Goal: Entertainment & Leisure: Participate in discussion

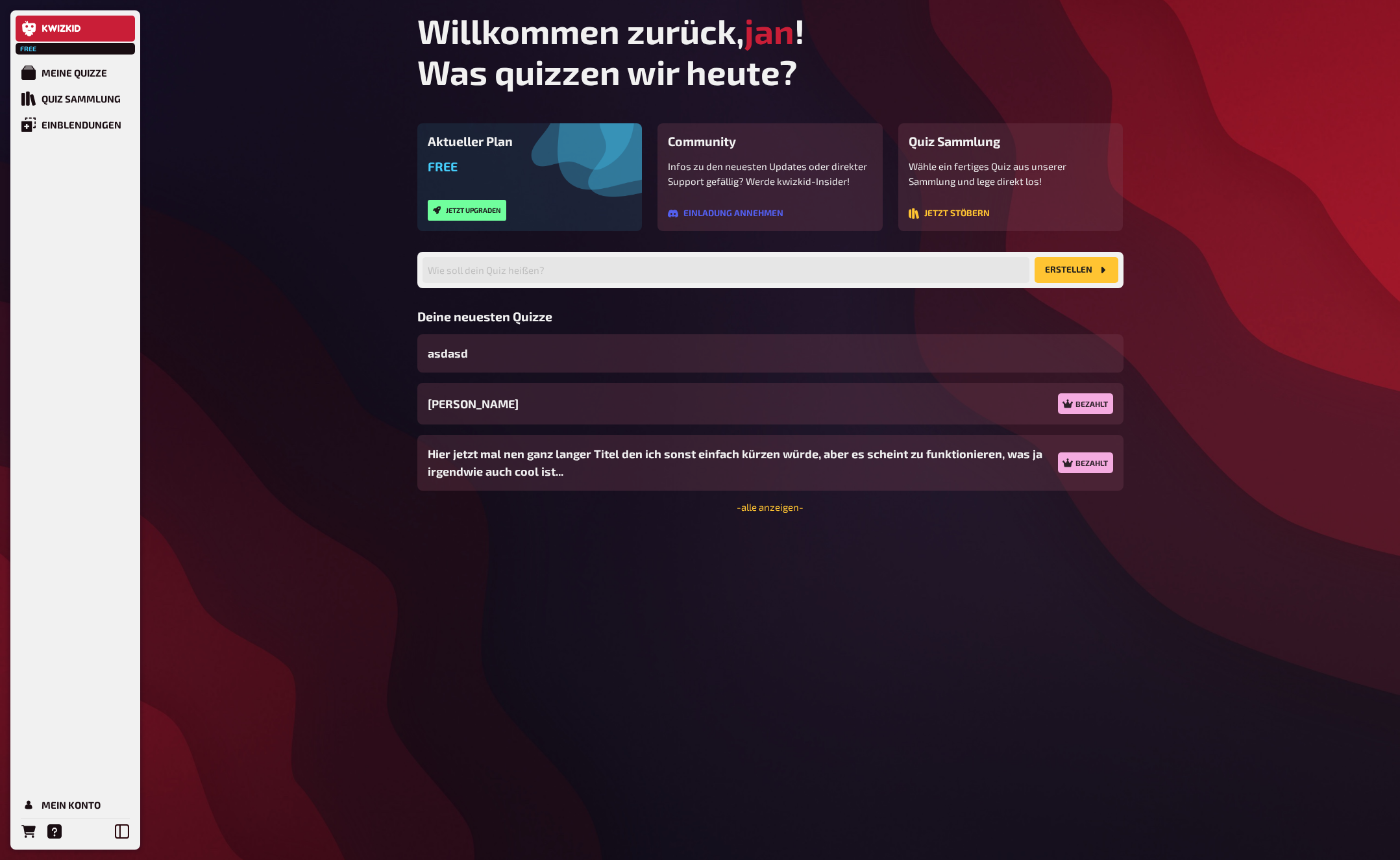
click at [274, 403] on div "Free Meine Quizze Quiz Sammlung Einblendungen Mein Konto Willkommen zurück, jan…" at bounding box center [700, 430] width 1400 height 860
click at [167, 498] on div "Free Meine Quizze Quiz Sammlung Einblendungen Mein Konto Willkommen zurück, jan…" at bounding box center [700, 430] width 1400 height 860
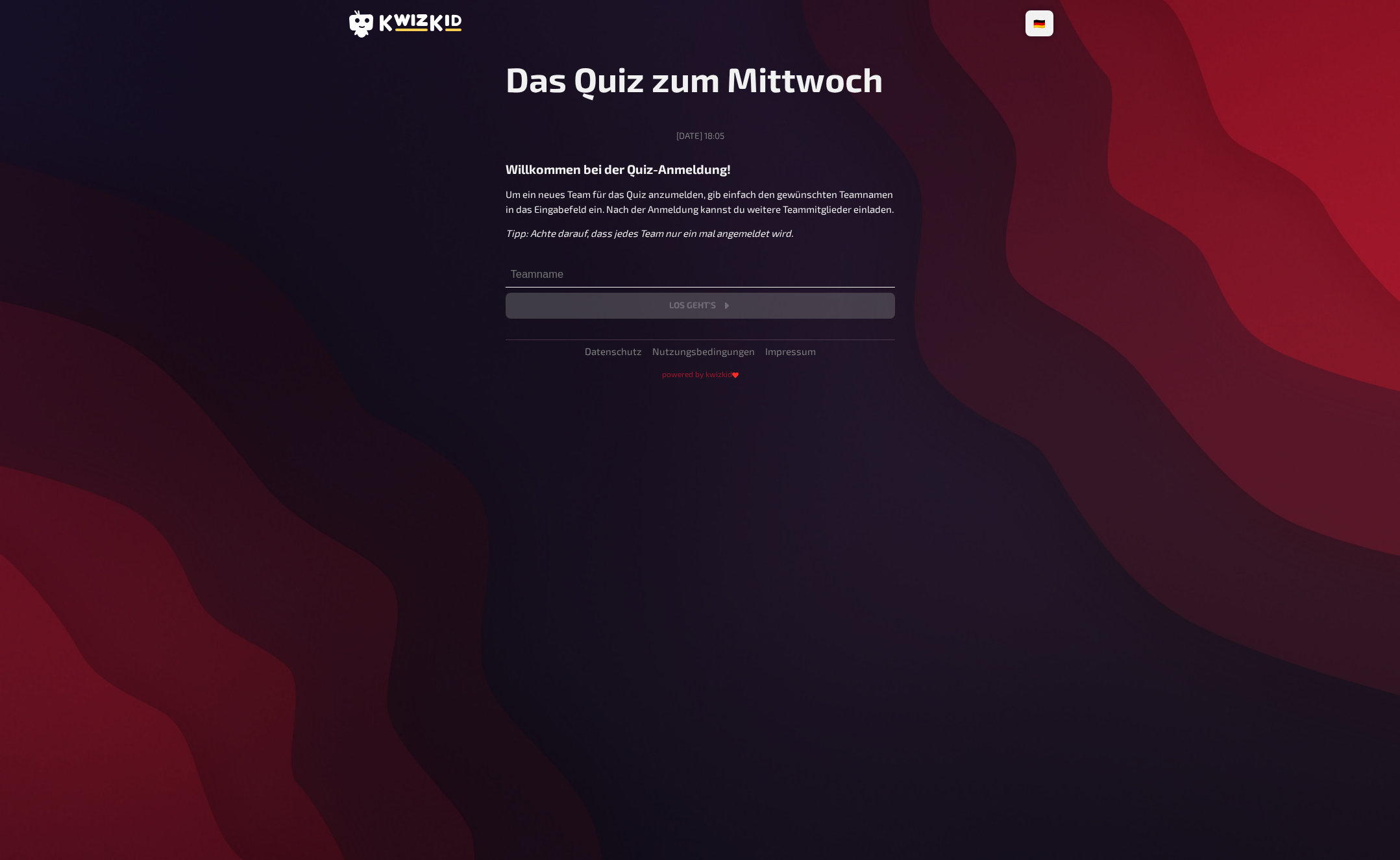
drag, startPoint x: 560, startPoint y: 255, endPoint x: 577, endPoint y: 274, distance: 25.5
click at [577, 274] on div "Das Quiz zum Mittwoch Mittwoch, 17.09.2025, 18:05 Willkommen bei der Quiz-Anmel…" at bounding box center [700, 188] width 389 height 260
click at [577, 274] on input "text" at bounding box center [700, 274] width 389 height 26
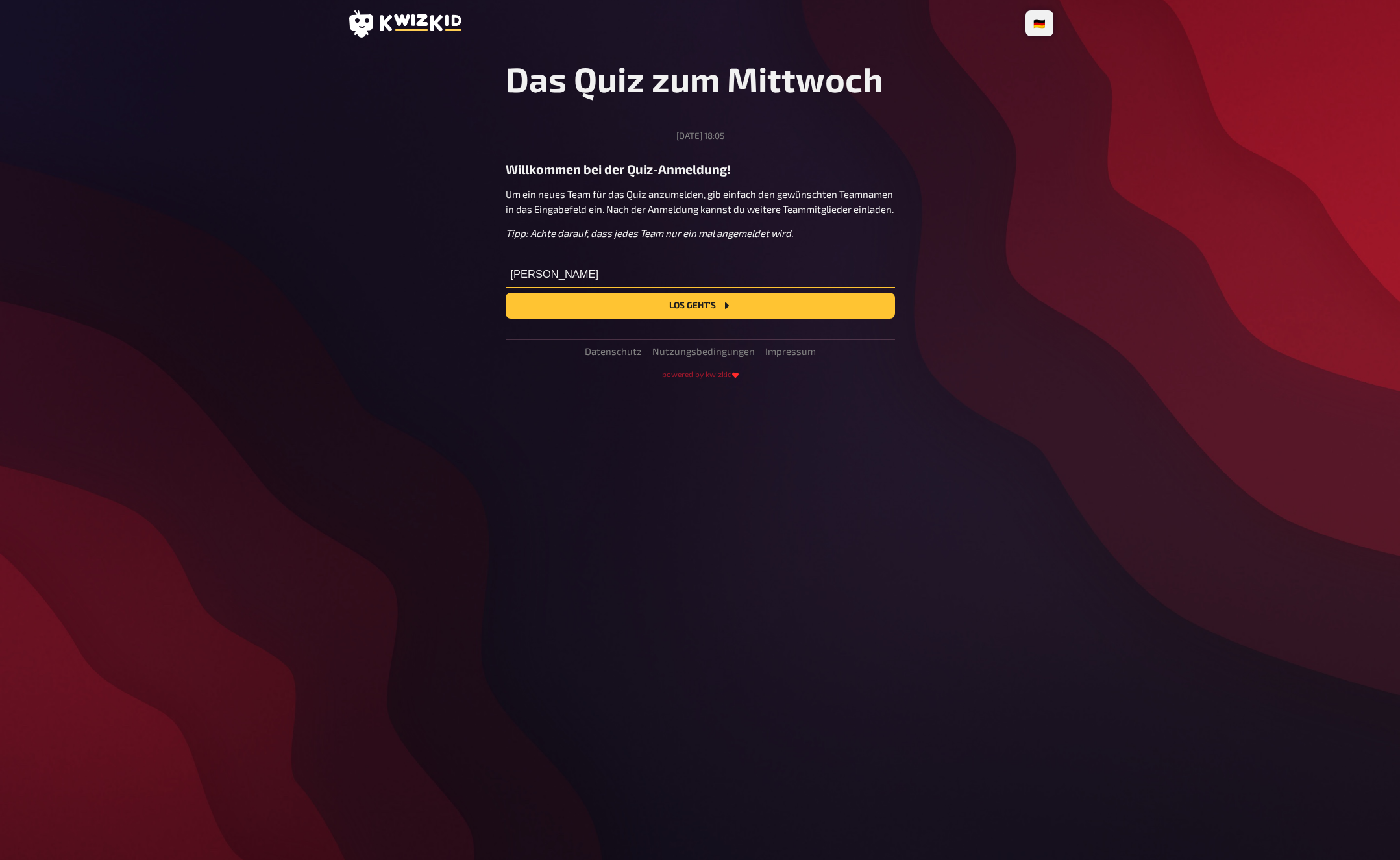
type input "Jan Desktop"
click at [505, 292] on button "Los geht's" at bounding box center [700, 305] width 389 height 26
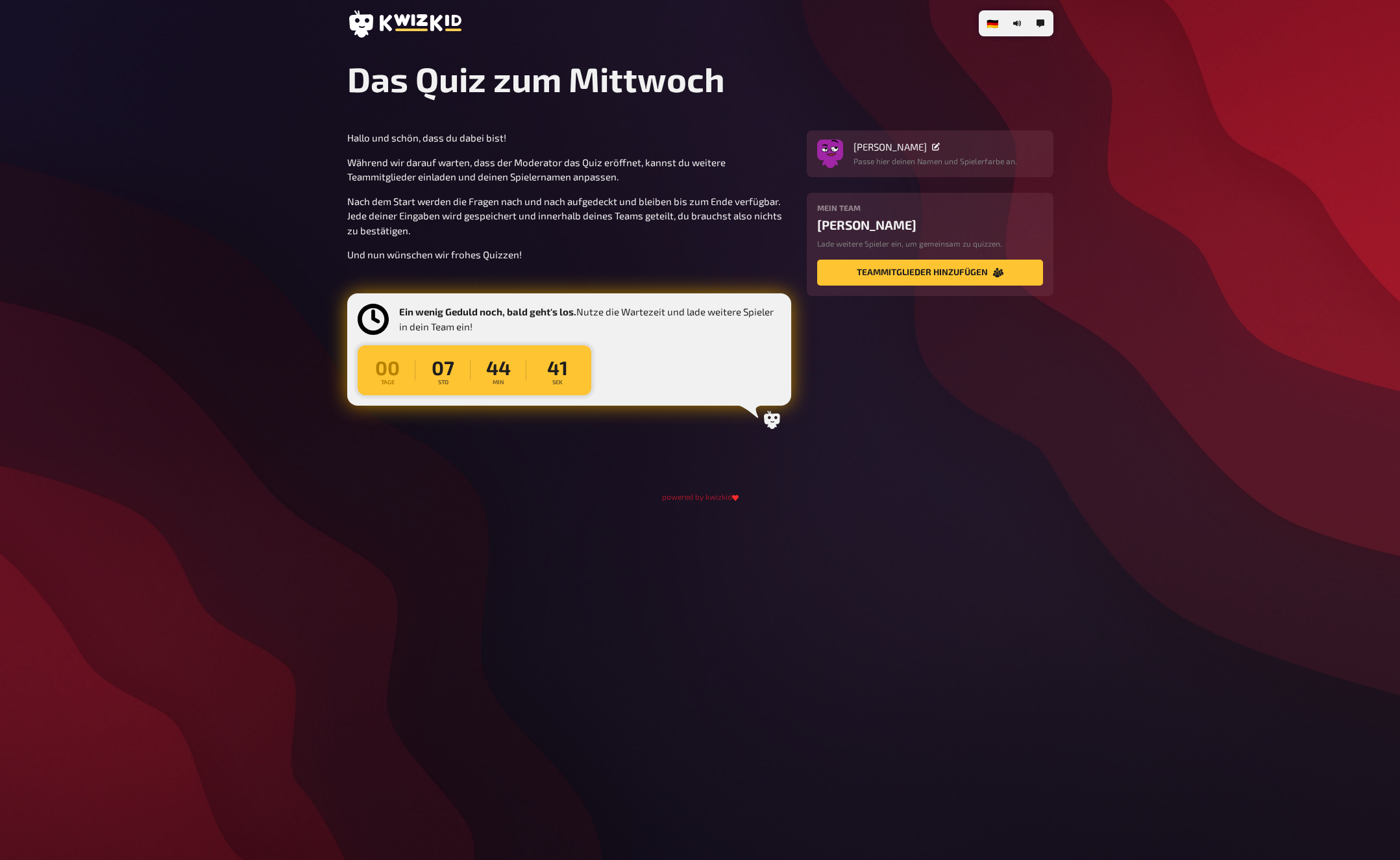
click at [618, 620] on div "🇩🇪 Deutsch 🇬🇧 English 🇳🇱 Nederlands Das Quiz zum Mittwoch Hallo und schön, dass…" at bounding box center [700, 430] width 727 height 860
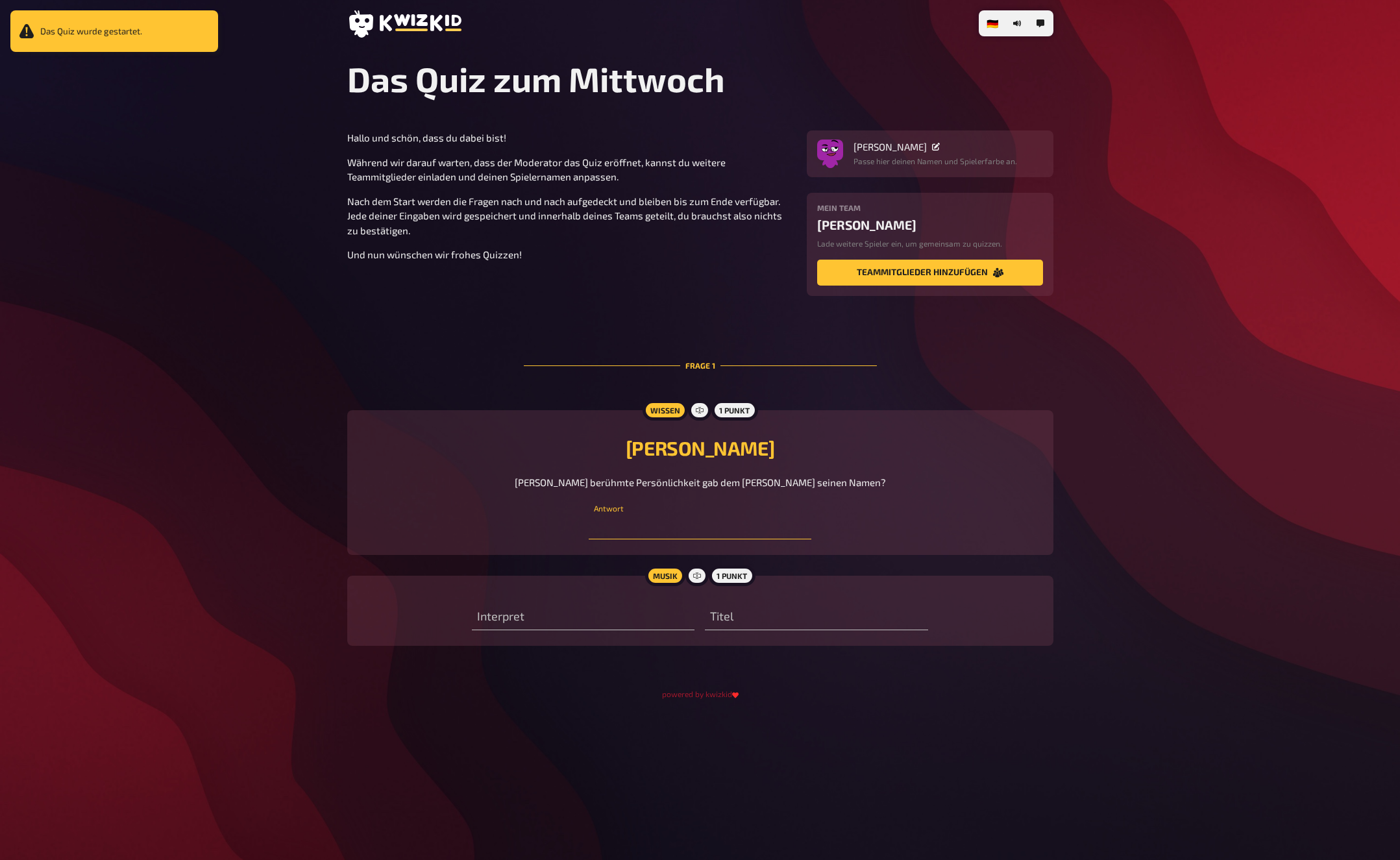
click at [735, 519] on input "text" at bounding box center [700, 526] width 222 height 26
click at [884, 594] on div "Titel" at bounding box center [816, 611] width 222 height 39
drag, startPoint x: 623, startPoint y: 525, endPoint x: 549, endPoint y: 524, distance: 74.0
click at [549, 524] on div "Teddy Bär Welche berühmte Persönlichkeit gab dem Teddy Bären seinen Namen? Tedd…" at bounding box center [700, 483] width 675 height 113
type input "[PERSON_NAME]"
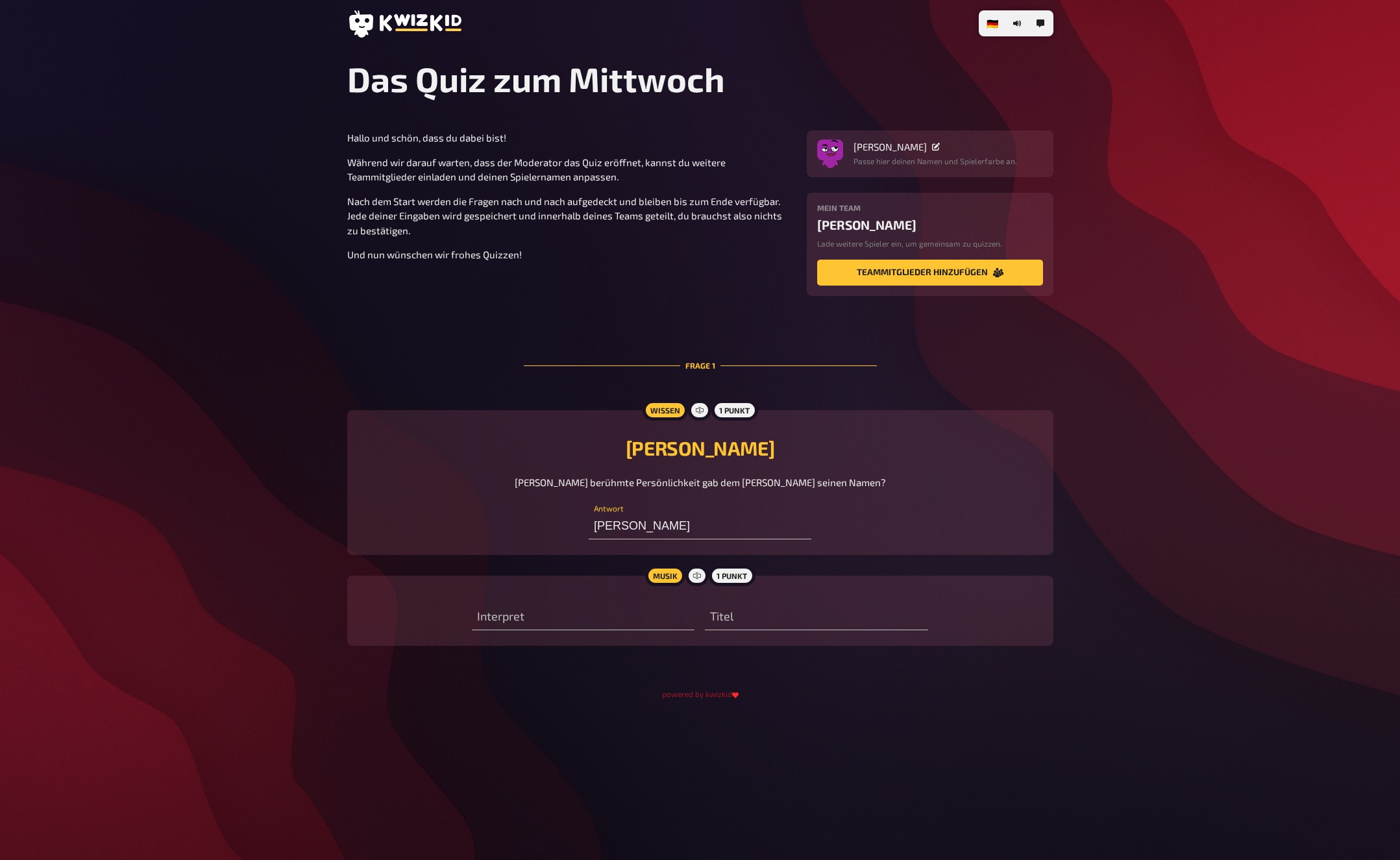
click at [492, 341] on div "Hallo und schön, dass du dabei bist! Während wir darauf warten, dass der Modera…" at bounding box center [700, 399] width 706 height 536
click at [601, 614] on input "text" at bounding box center [582, 617] width 222 height 26
type input "Luki"
type input "PffffffttPffft"
click at [452, 273] on section "Hallo und schön, dass du dabei bist! Während wir darauf warten, dass der Modera…" at bounding box center [700, 213] width 706 height 166
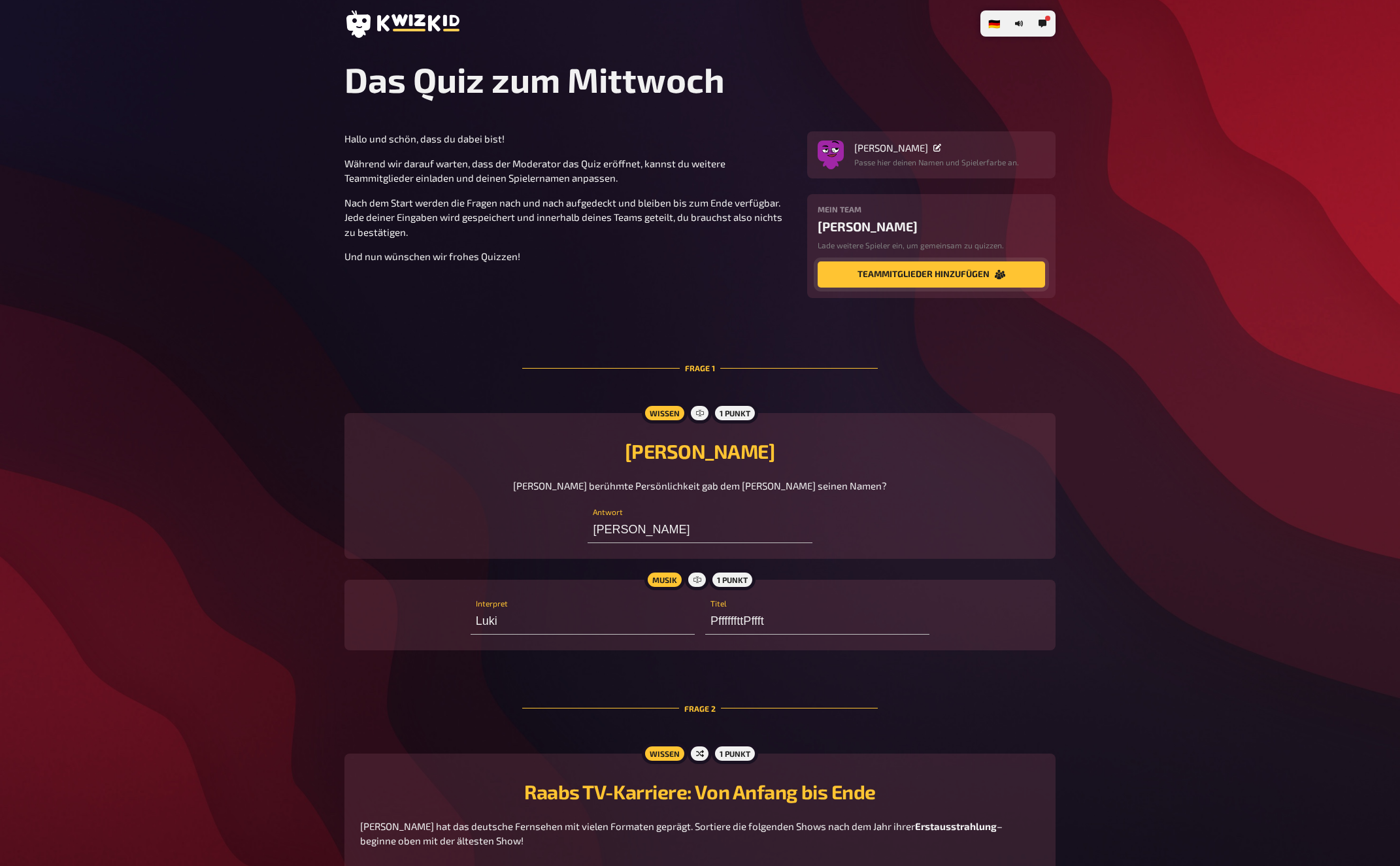
click at [951, 270] on button "Teammitglieder hinzufügen" at bounding box center [931, 274] width 227 height 26
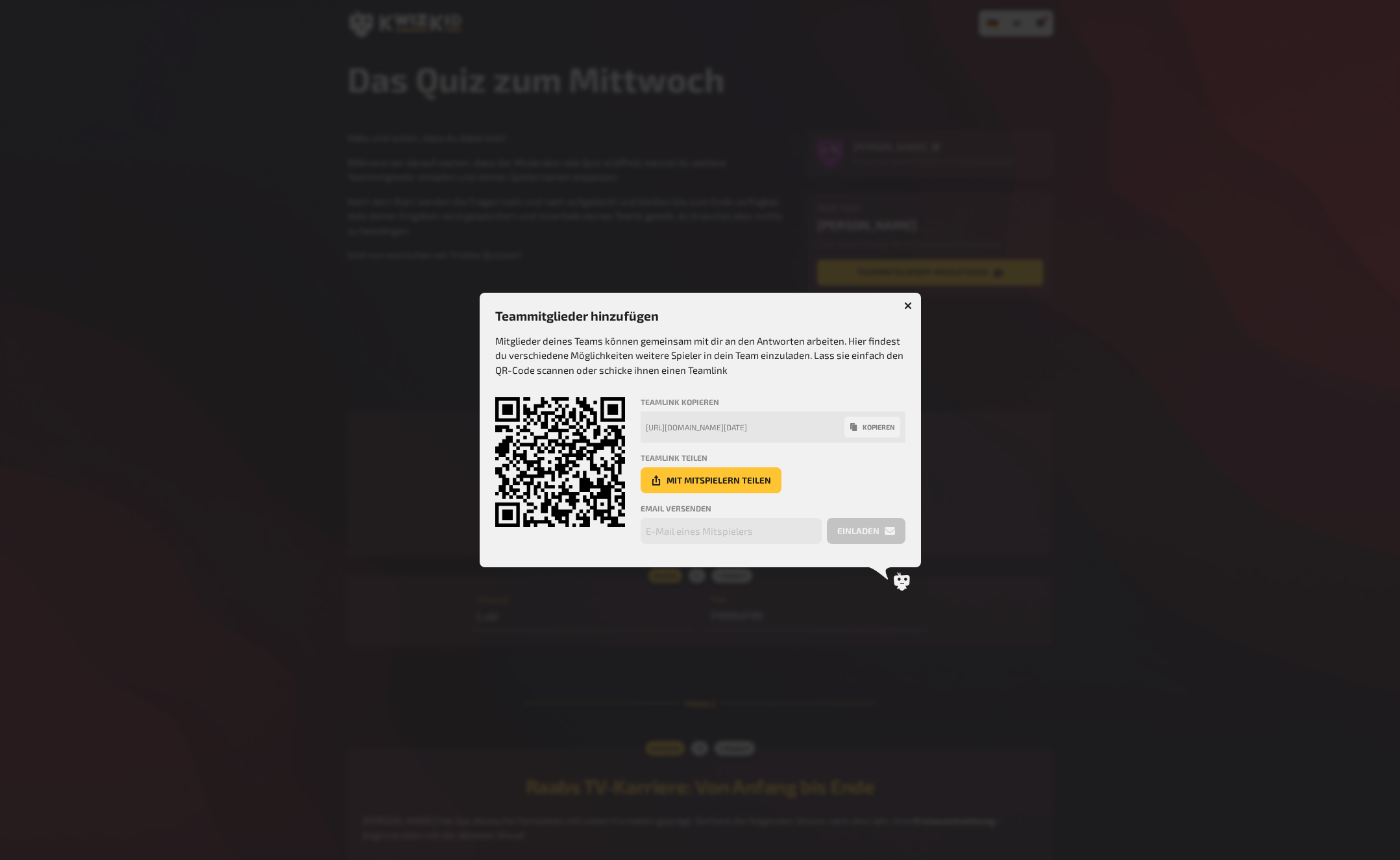
click at [875, 423] on button "kopieren" at bounding box center [872, 427] width 56 height 20
click at [229, 465] on div at bounding box center [700, 430] width 1400 height 860
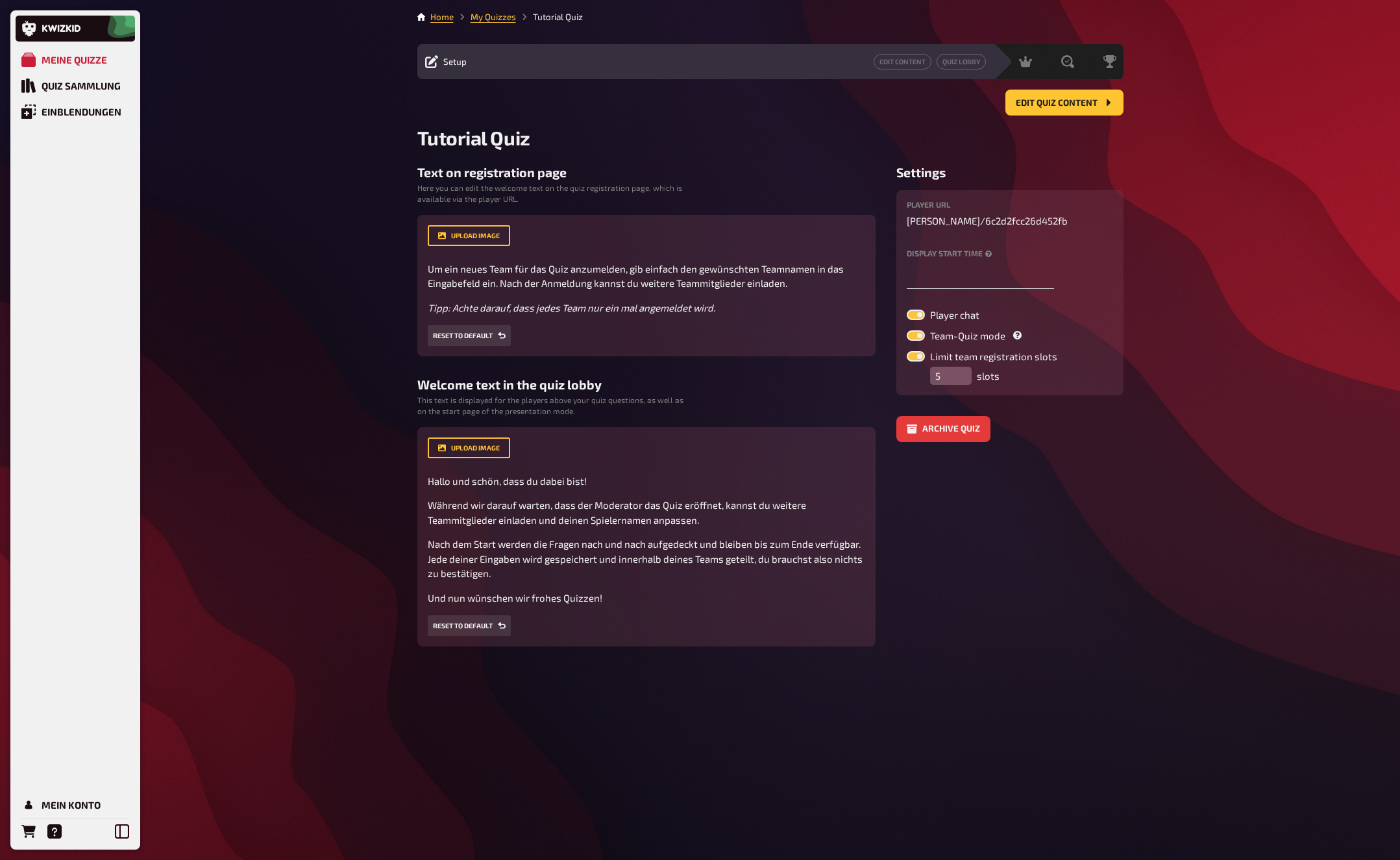
click at [344, 329] on div "Meine Quizze Quiz Sammlung Einblendungen Mein Konto Home My Quizzes Tutorial Qu…" at bounding box center [700, 430] width 1400 height 860
click at [299, 535] on div "Meine Quizze Quiz Sammlung Einblendungen Mein Konto Home My Quizzes Tutorial Qu…" at bounding box center [700, 430] width 1400 height 860
click at [1096, 638] on aside "Settings player URL yani / 6c2d2fcc26d452fb Display start time Player chat Team…" at bounding box center [1009, 406] width 227 height 482
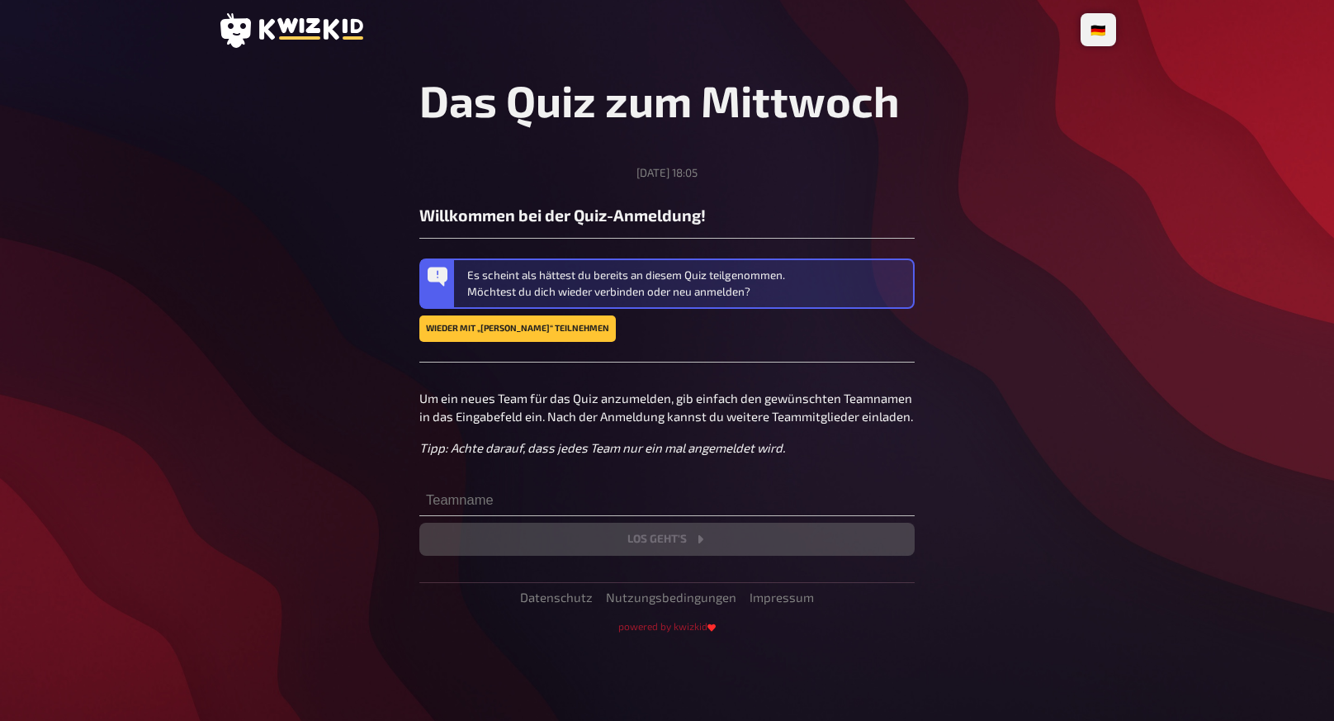
drag, startPoint x: 1028, startPoint y: 310, endPoint x: 579, endPoint y: 286, distance: 449.8
click at [1026, 309] on main "Das Quiz zum Mittwoch Mittwoch, 17.09.2025, 18:05 Willkommen bei der Quiz-Anmel…" at bounding box center [667, 353] width 898 height 559
drag, startPoint x: 962, startPoint y: 135, endPoint x: 978, endPoint y: 139, distance: 16.0
click at [978, 139] on main "Das Quiz zum Mittwoch Mittwoch, 17.09.2025, 18:05 Willkommen bei der Quiz-Anmel…" at bounding box center [667, 353] width 898 height 559
click at [1020, 200] on main "Das Quiz zum Mittwoch Mittwoch, 17.09.2025, 18:05 Willkommen bei der Quiz-Anmel…" at bounding box center [667, 353] width 898 height 559
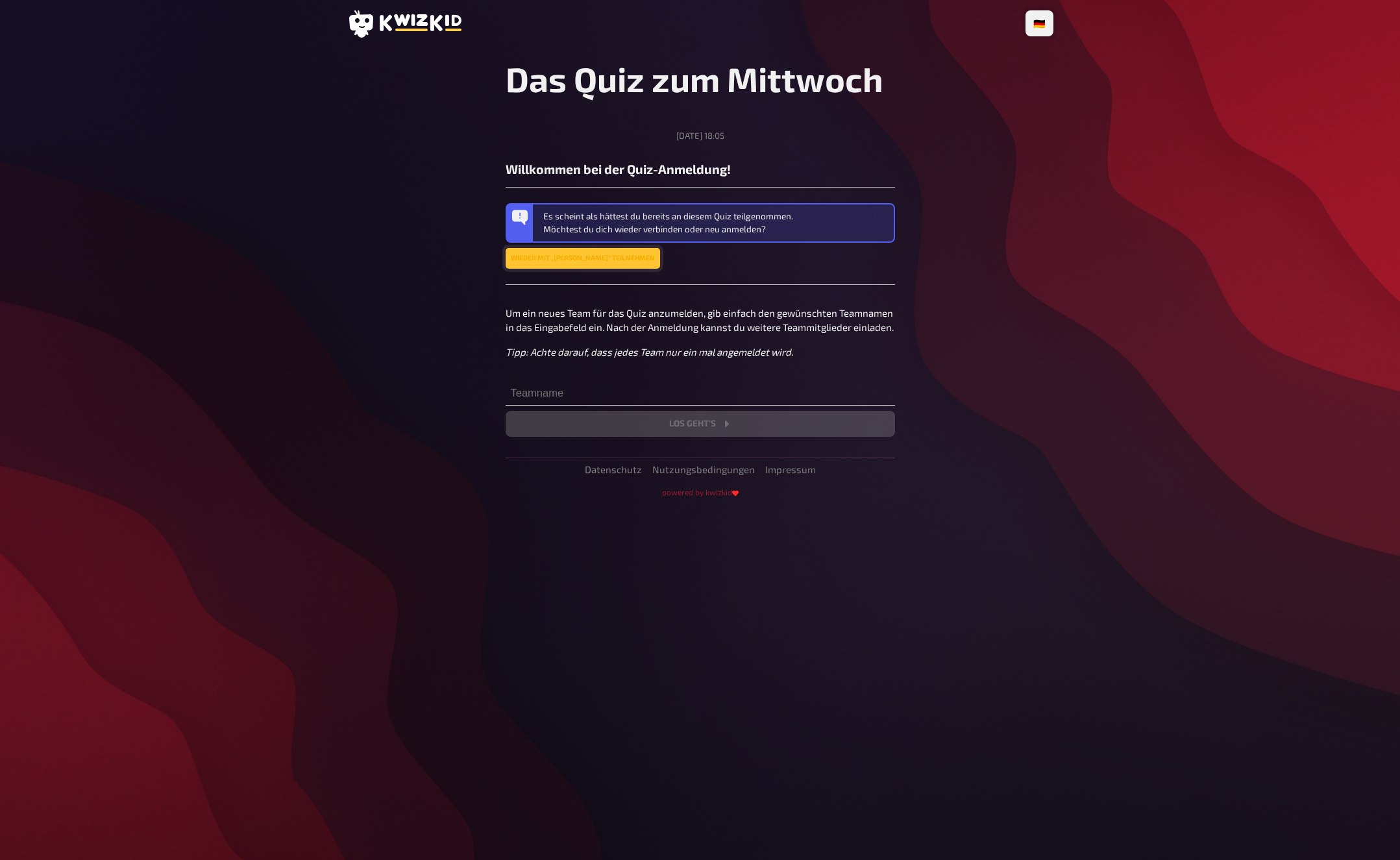
click at [626, 255] on link "Wieder mit „[PERSON_NAME]“ teilnehmen" at bounding box center [582, 258] width 154 height 20
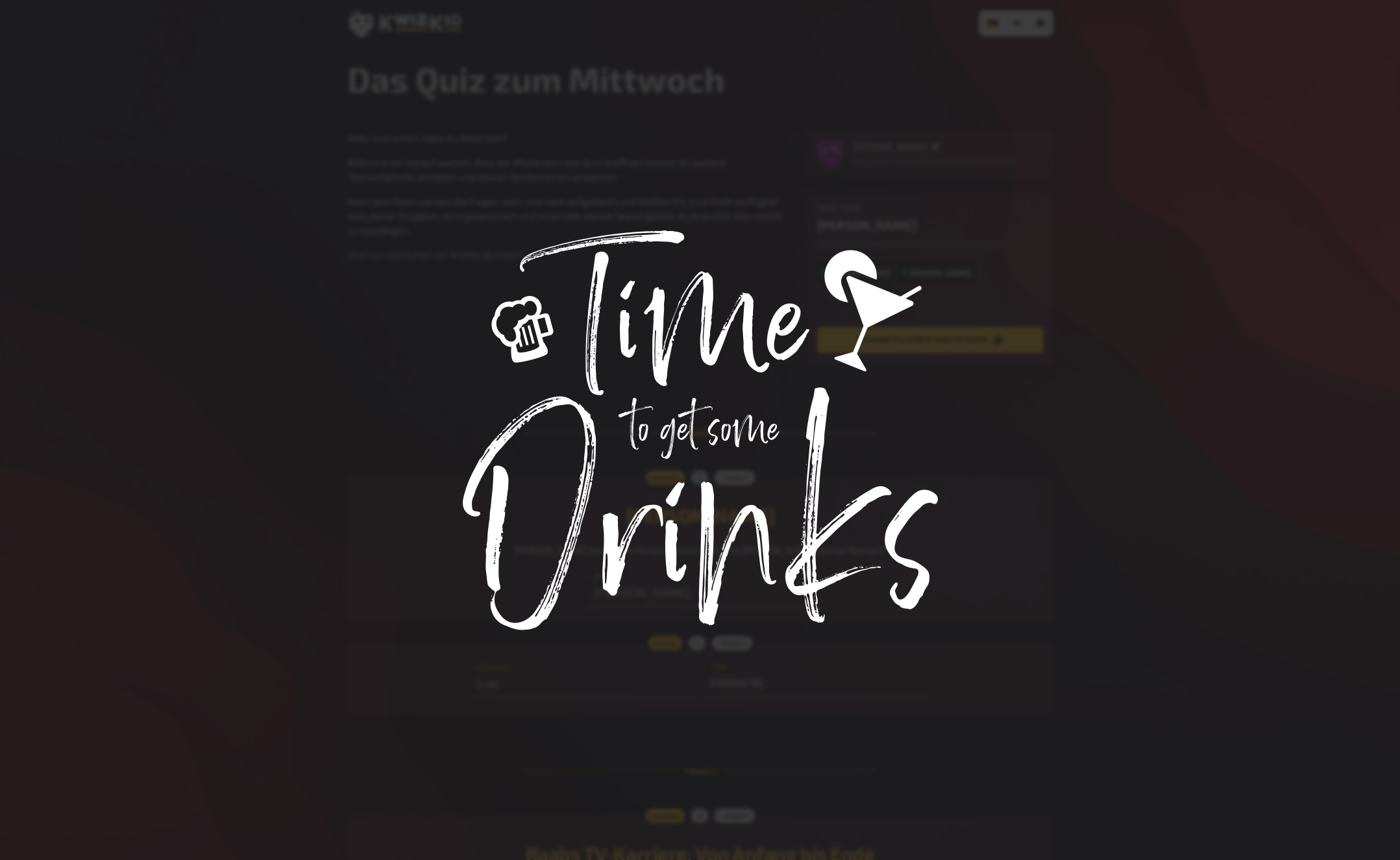
click at [313, 321] on div at bounding box center [700, 430] width 1400 height 860
click at [560, 399] on div at bounding box center [700, 430] width 1400 height 860
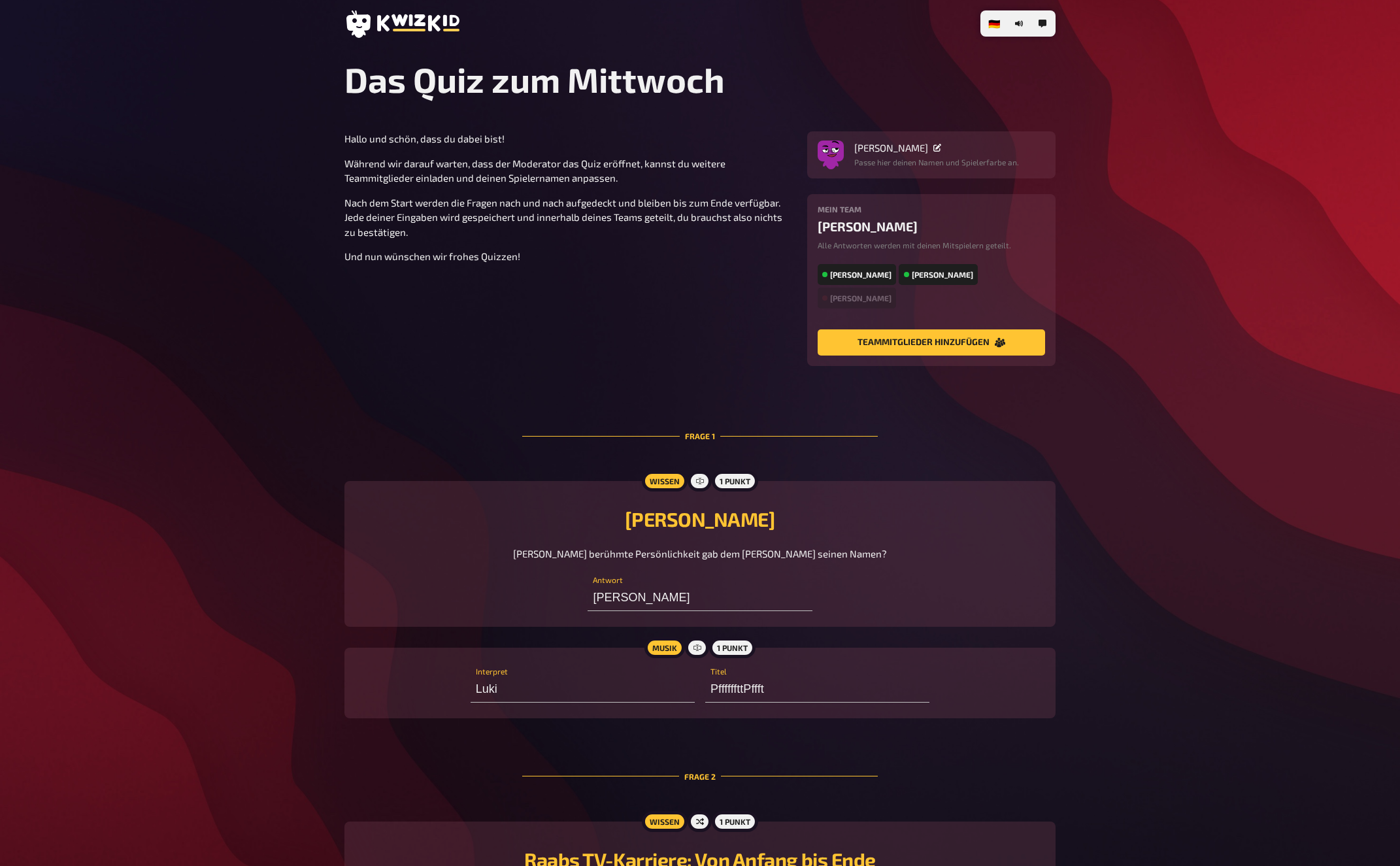
click at [376, 272] on section "Hallo und schön, dass du dabei bist! Während wir darauf warten, dass der Modera…" at bounding box center [700, 249] width 711 height 234
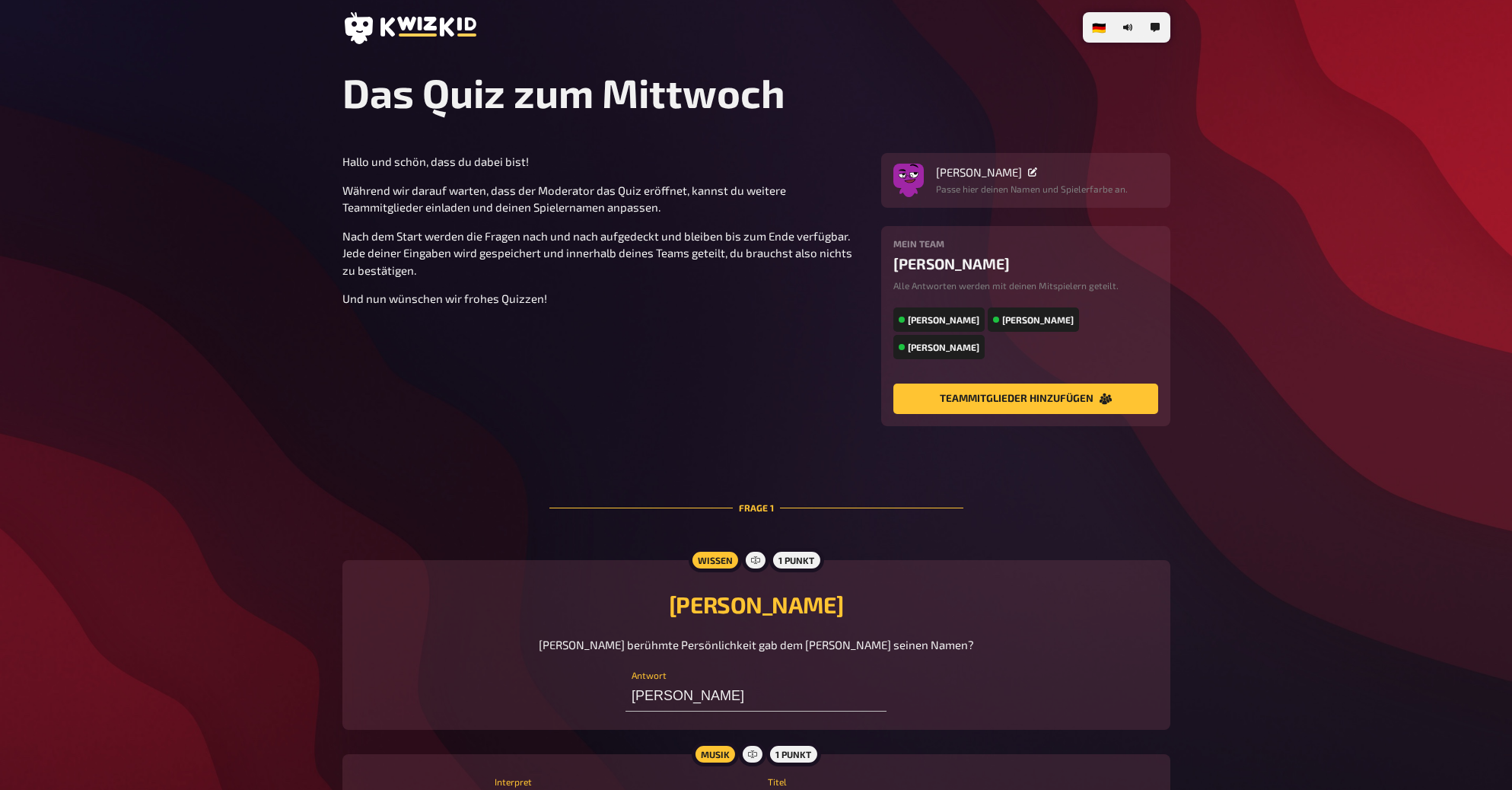
click at [1363, 294] on div "🇩🇪 Deutsch 🇬🇧 English 🇳🇱 Nederlands Das Quiz zum Mittwoch Hallo und schön, dass…" at bounding box center [756, 675] width 1512 height 1350
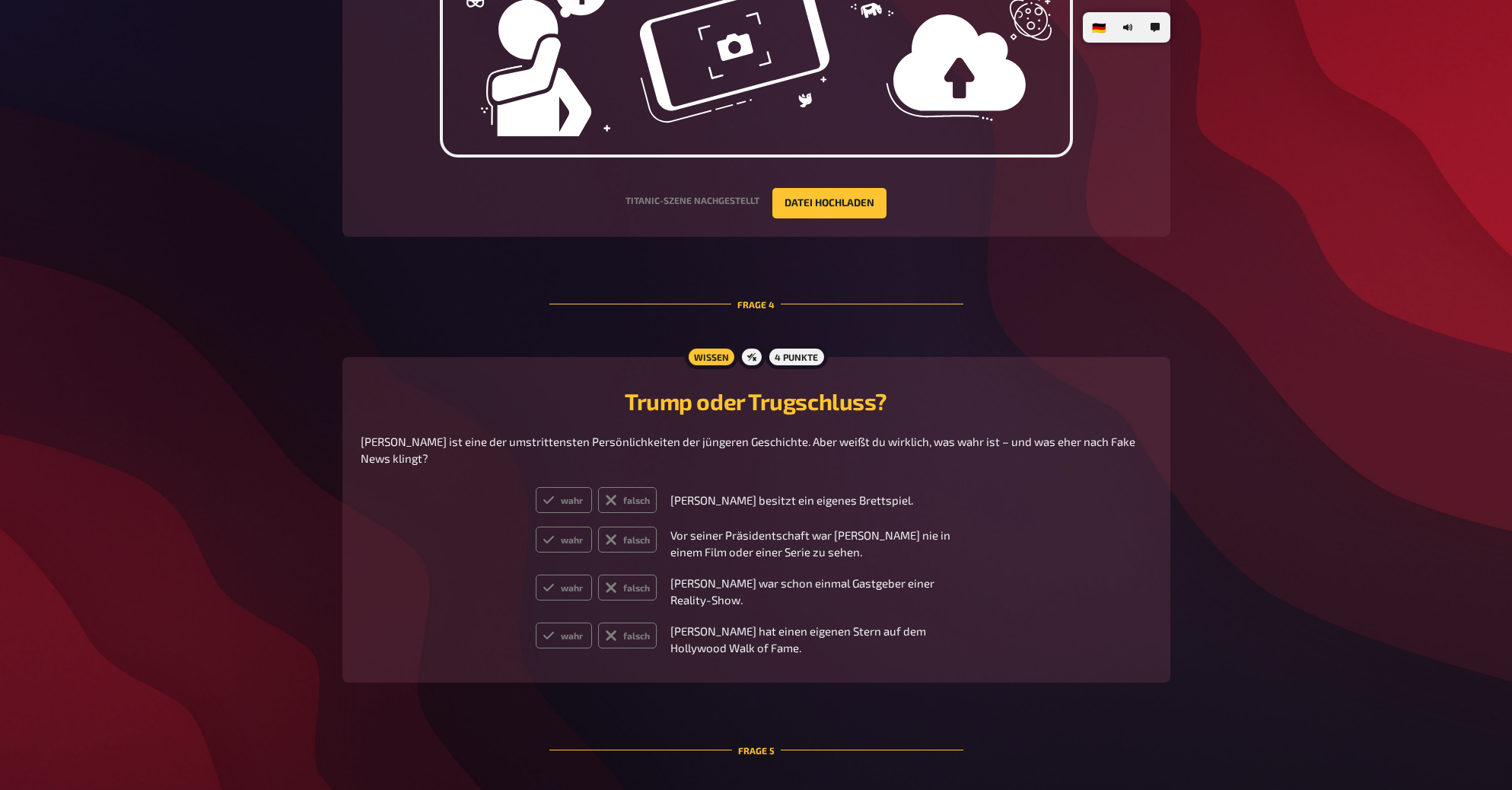
scroll to position [1519, 0]
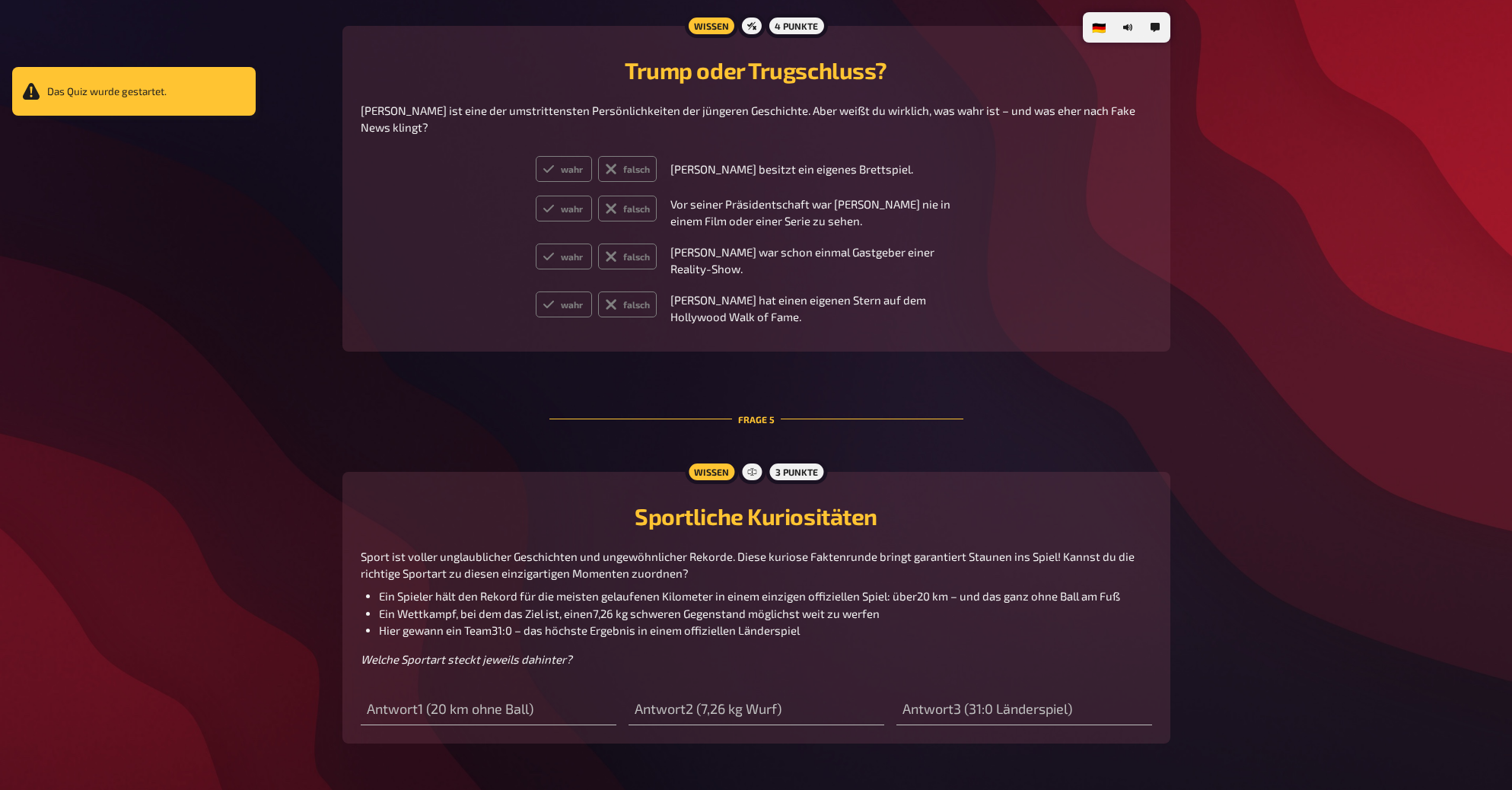
scroll to position [1831, 0]
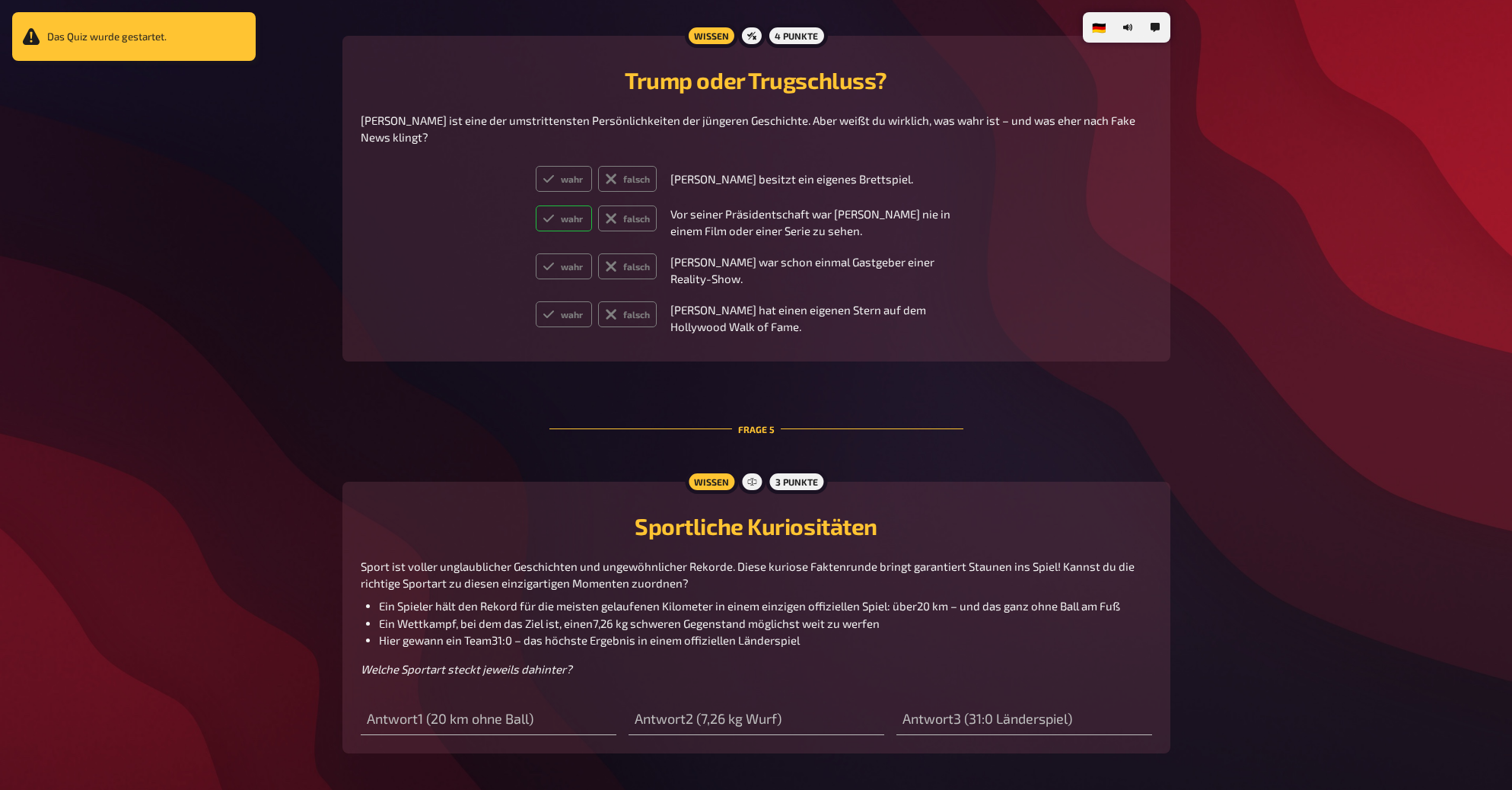
click at [560, 231] on label "wahr" at bounding box center [564, 218] width 57 height 26
click at [536, 206] on input "wahr" at bounding box center [535, 205] width 1 height 1
radio input "true"
click at [607, 273] on icon at bounding box center [610, 265] width 12 height 12
click at [536, 254] on input "falsch" at bounding box center [535, 253] width 1 height 1
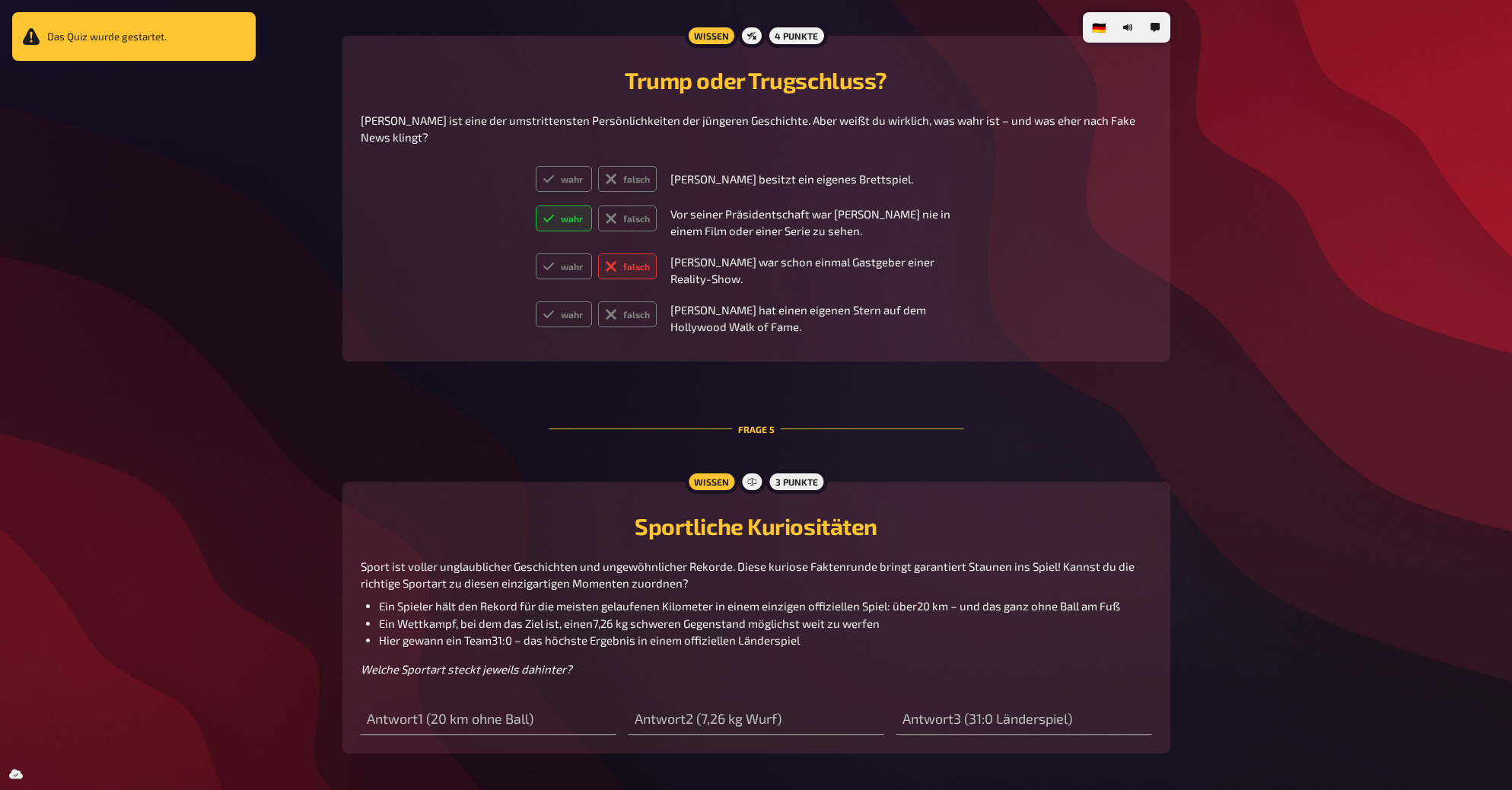
radio input "true"
click at [641, 192] on label "falsch" at bounding box center [628, 179] width 59 height 26
click at [536, 166] on input "falsch" at bounding box center [535, 165] width 1 height 1
radio input "true"
click at [545, 321] on icon at bounding box center [549, 313] width 12 height 12
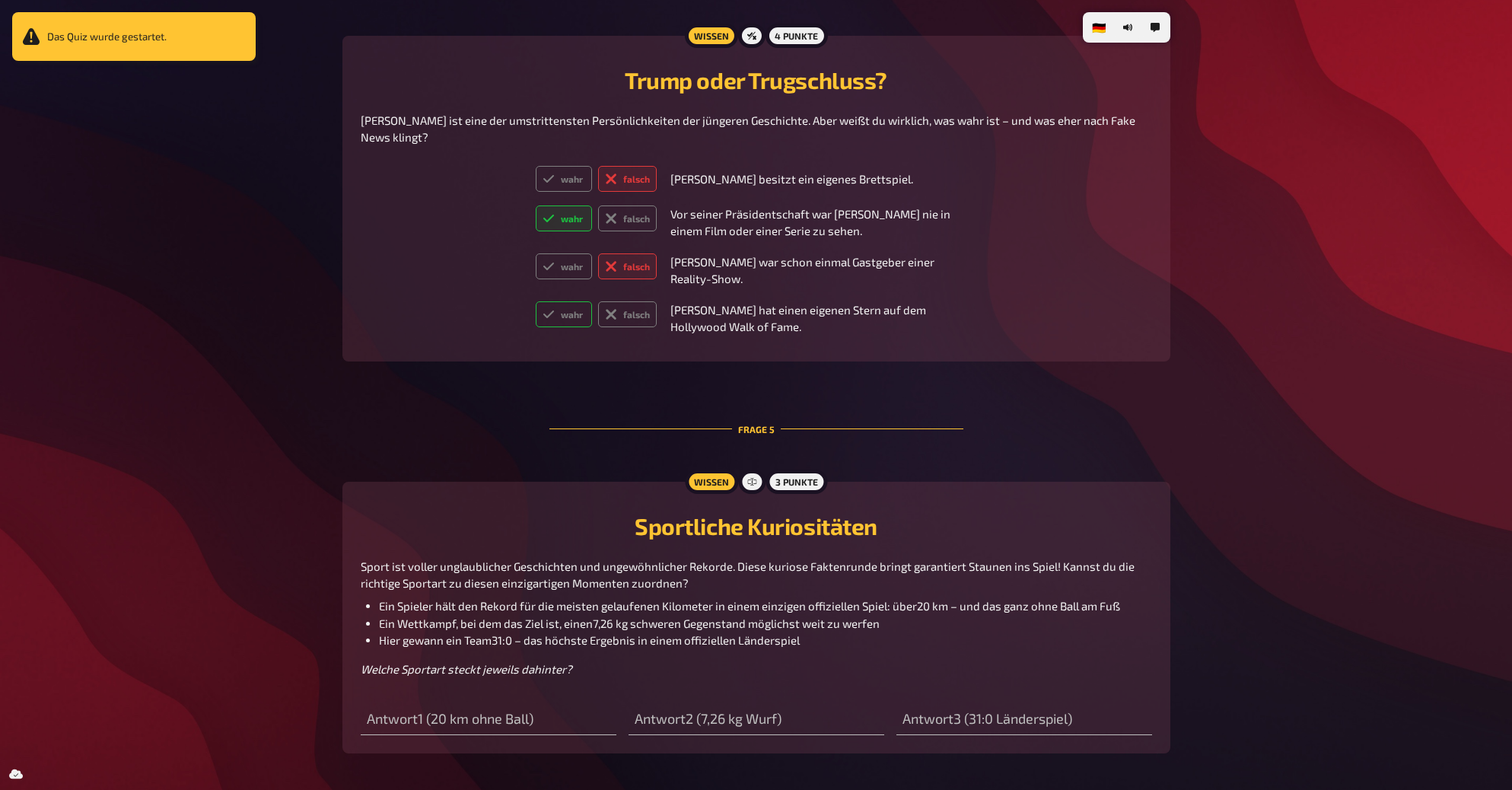
click at [536, 301] on input "wahr" at bounding box center [535, 301] width 1 height 1
radio input "true"
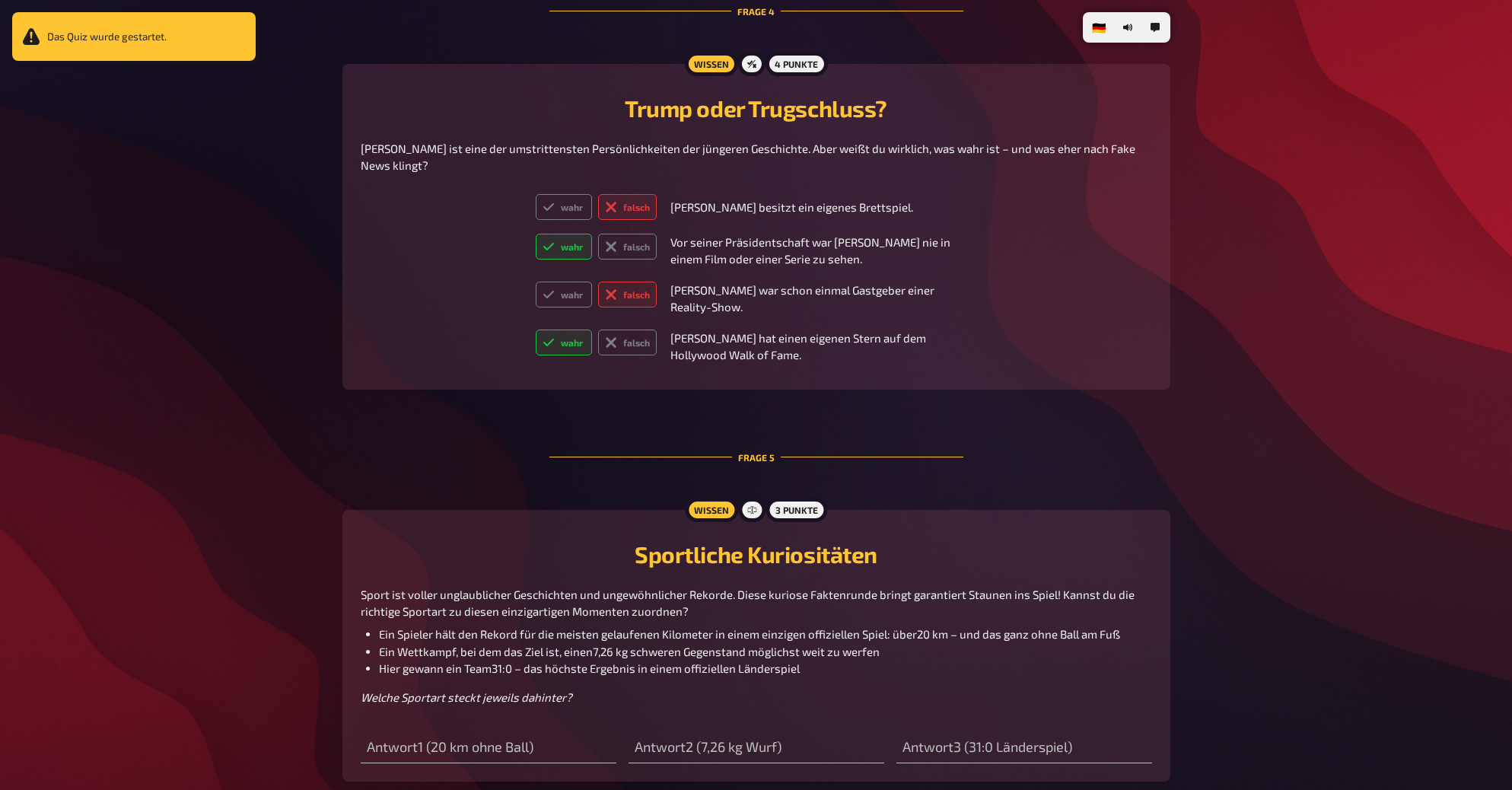
scroll to position [1958, 0]
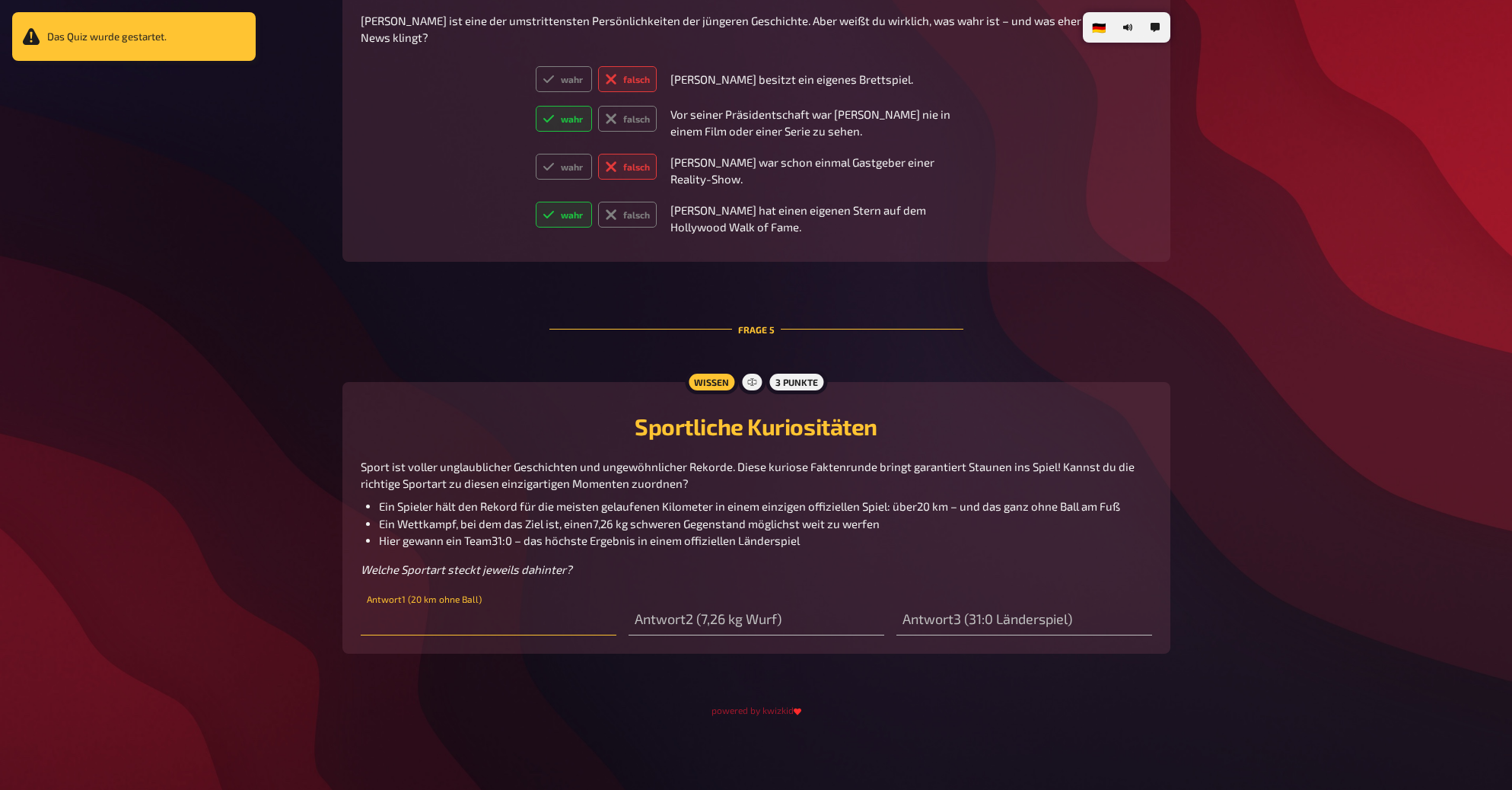
drag, startPoint x: 495, startPoint y: 620, endPoint x: 535, endPoint y: 632, distance: 41.8
click at [495, 622] on input "text" at bounding box center [488, 619] width 255 height 30
type input "asd"
click at [805, 631] on input "text" at bounding box center [756, 619] width 255 height 30
type input "asdasd"
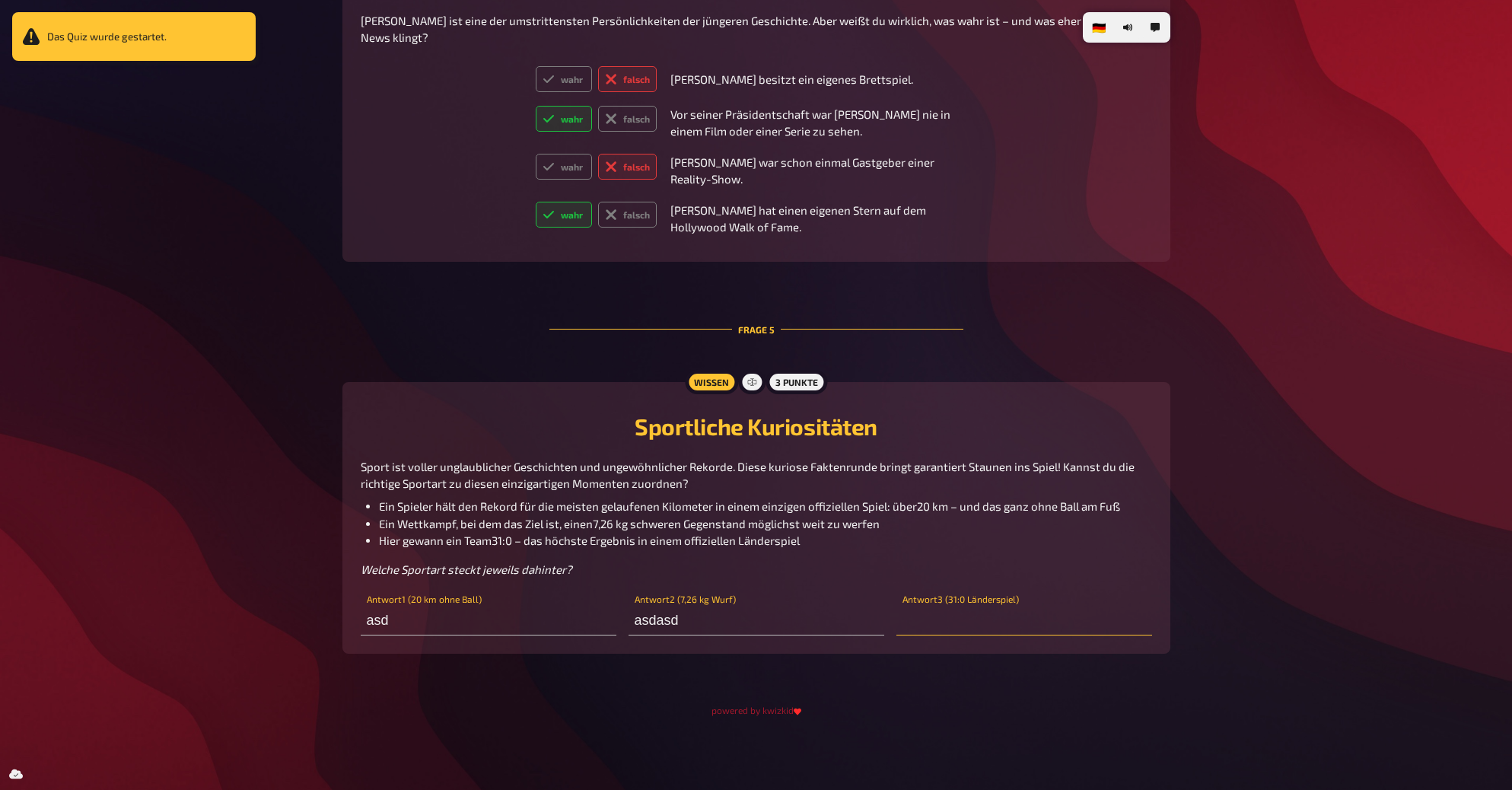
click at [1001, 620] on input "text" at bounding box center [1024, 619] width 255 height 30
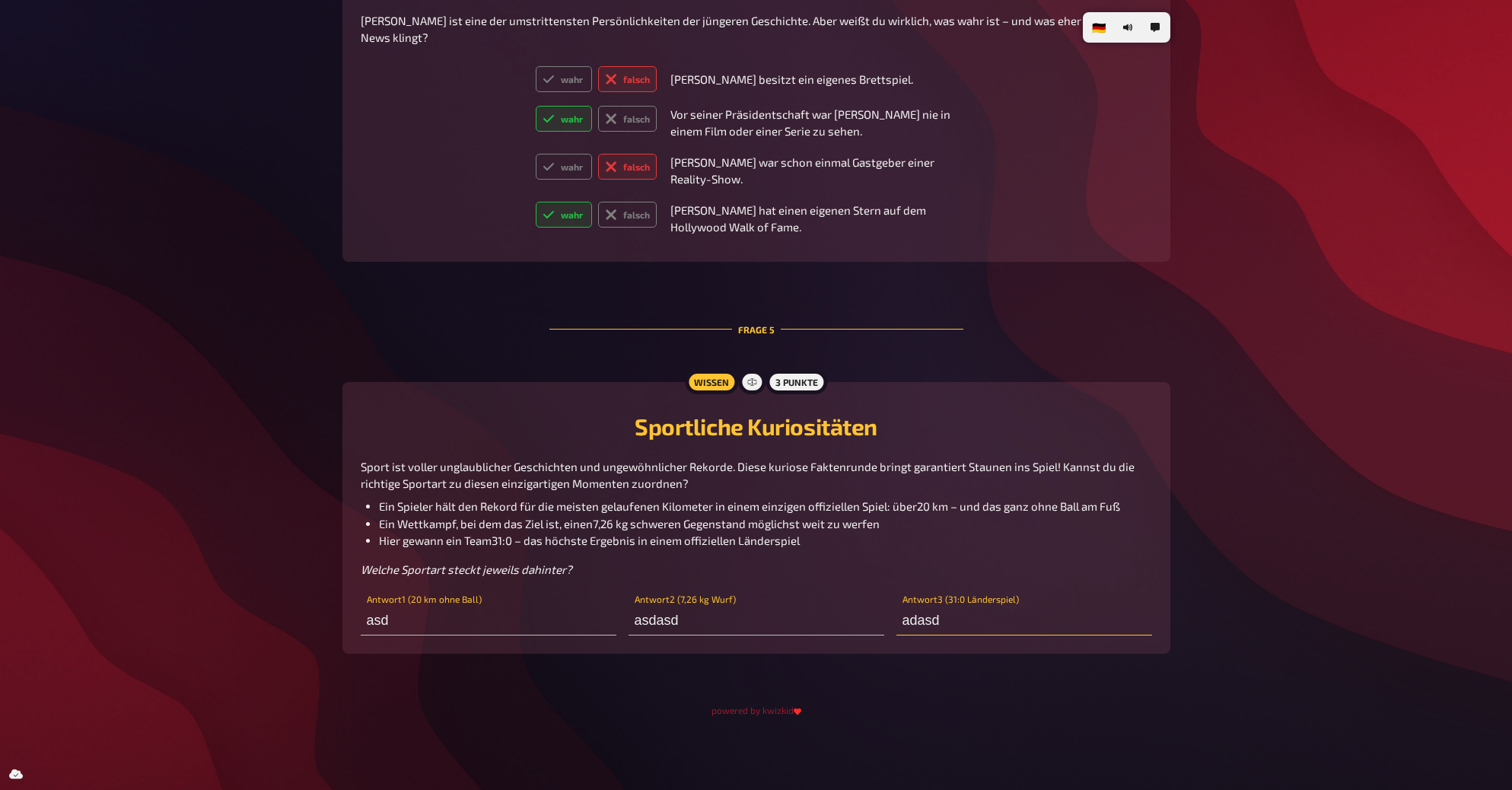
type input "adasd"
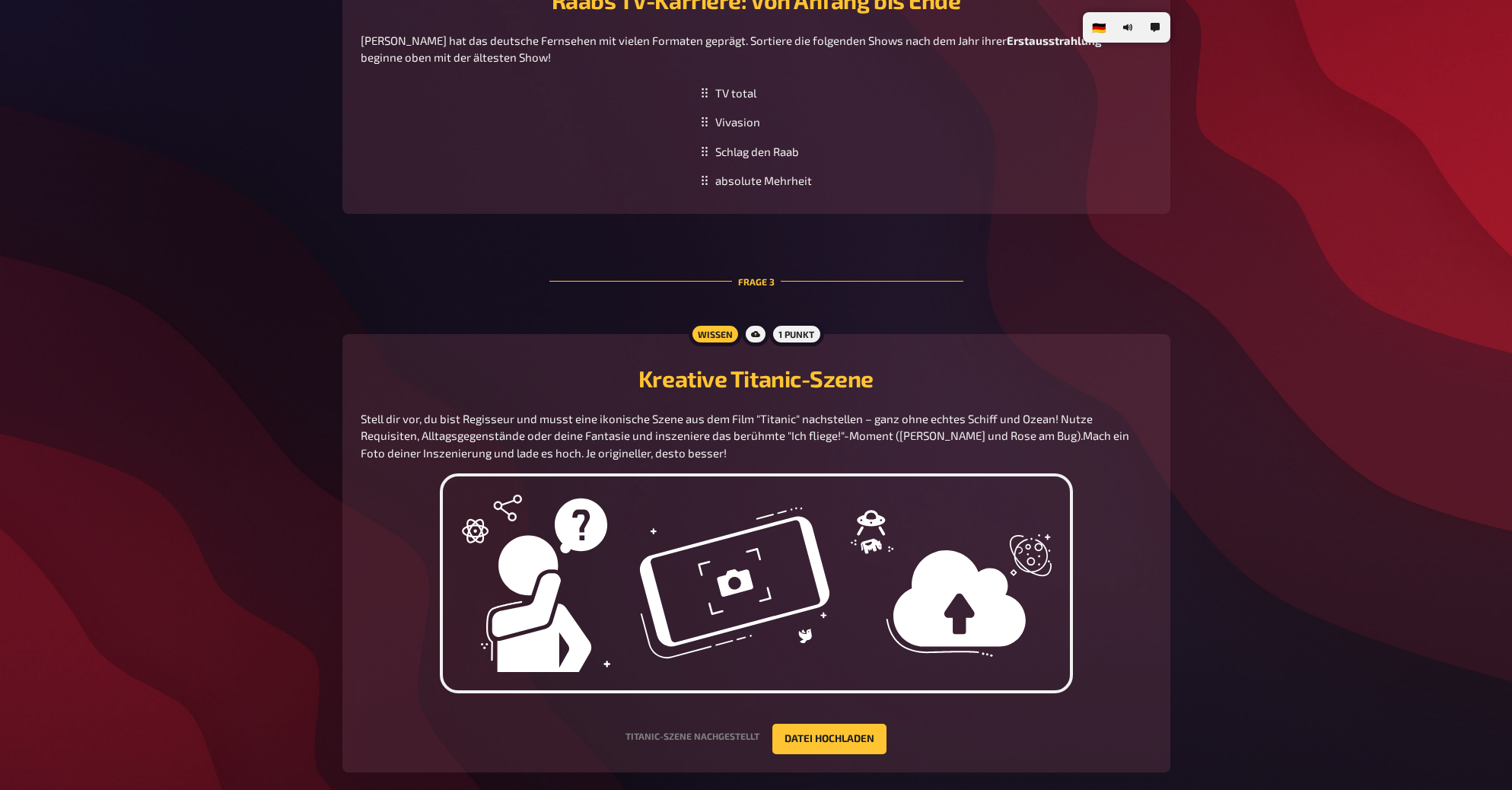
scroll to position [709, 0]
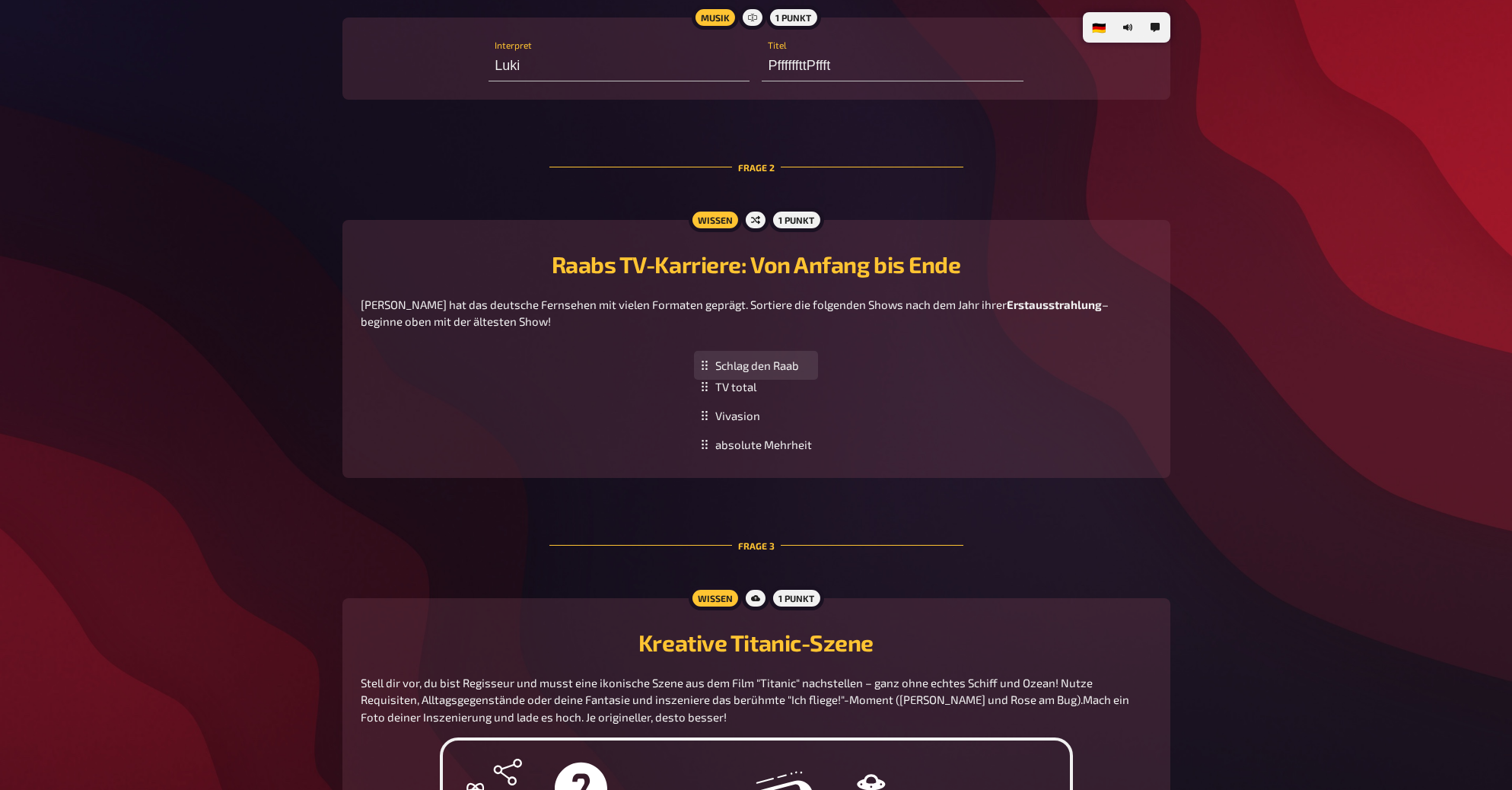
drag, startPoint x: 763, startPoint y: 430, endPoint x: 769, endPoint y: 369, distance: 61.3
click at [769, 369] on div "Schlag den Raab" at bounding box center [756, 366] width 124 height 29
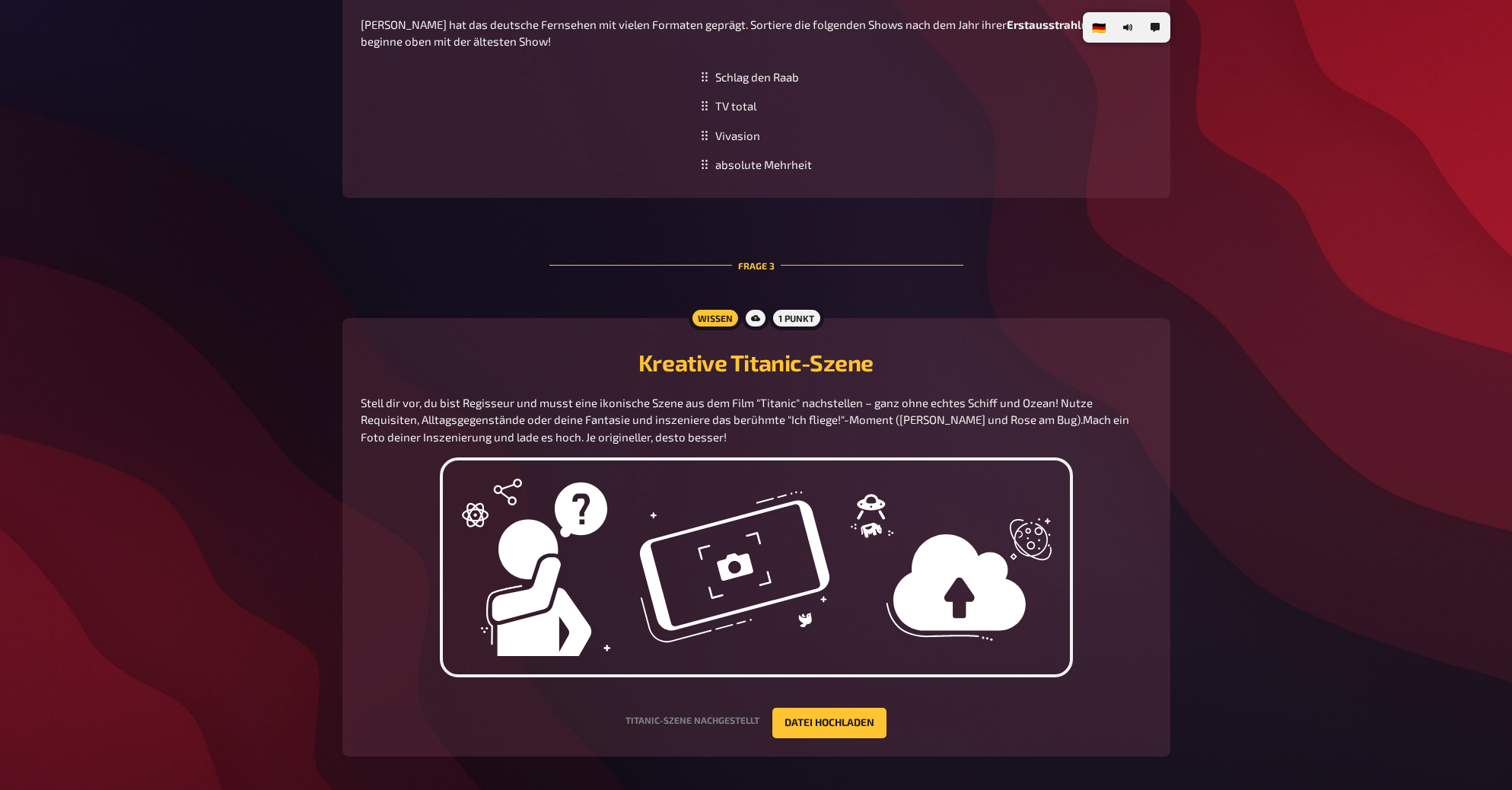
scroll to position [813, 0]
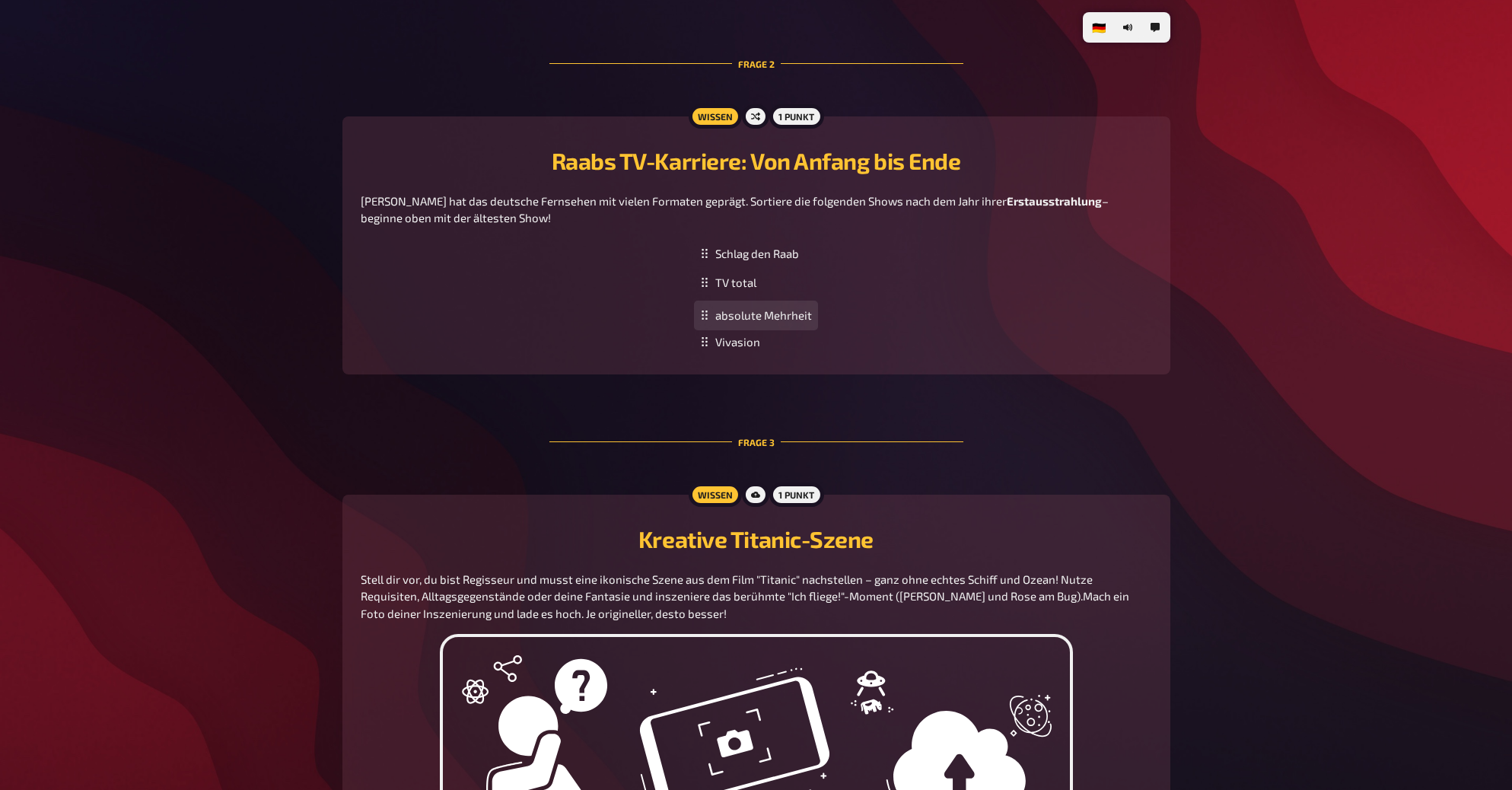
drag, startPoint x: 787, startPoint y: 341, endPoint x: 787, endPoint y: 315, distance: 26.0
click at [787, 315] on div "absolute Mehrheit" at bounding box center [756, 315] width 124 height 29
click at [918, 386] on div "Hallo und schön, dass du dabei bist! Während wir darauf warten, dass der Modera…" at bounding box center [757, 567] width 828 height 2455
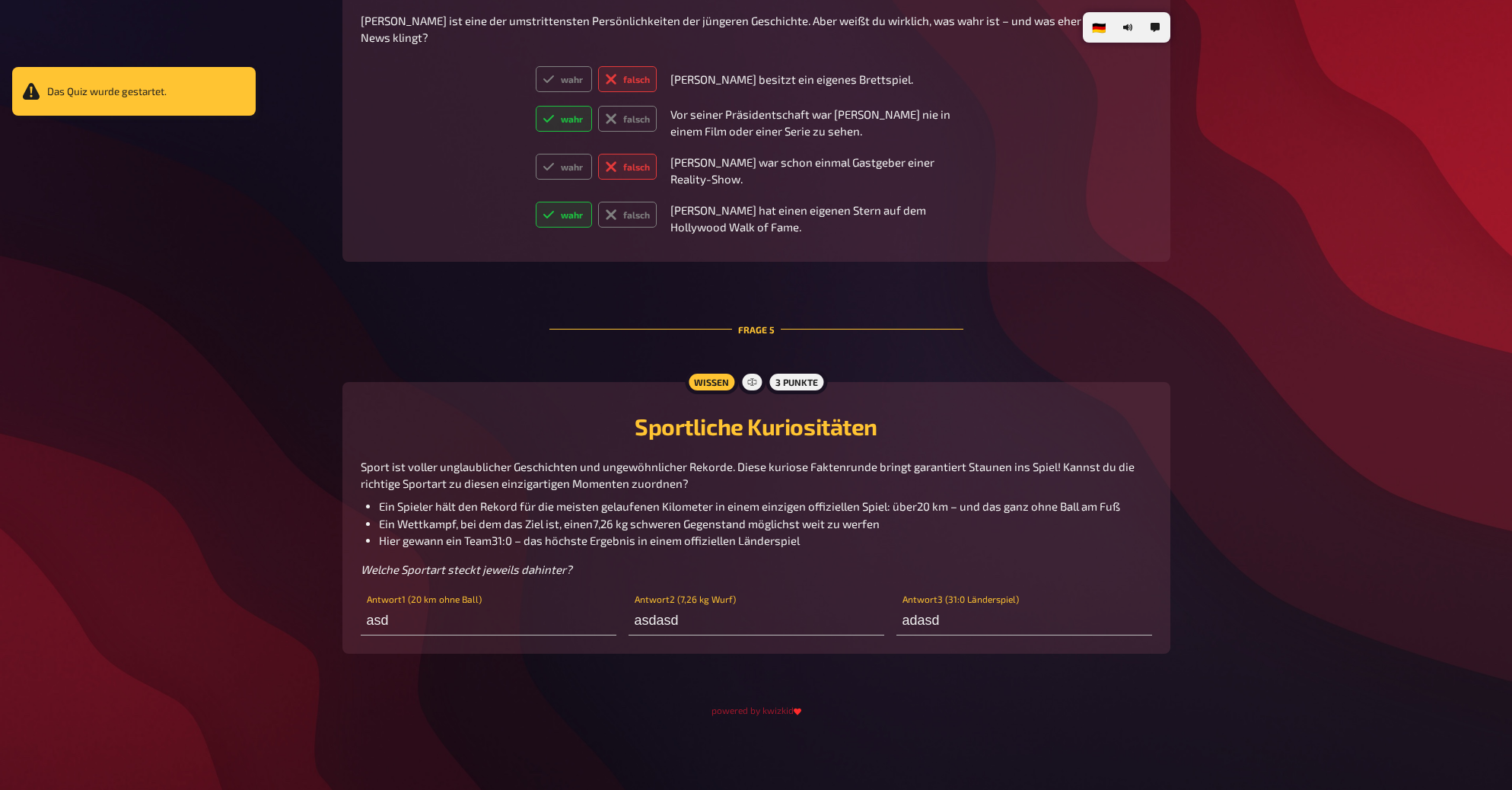
scroll to position [1958, 0]
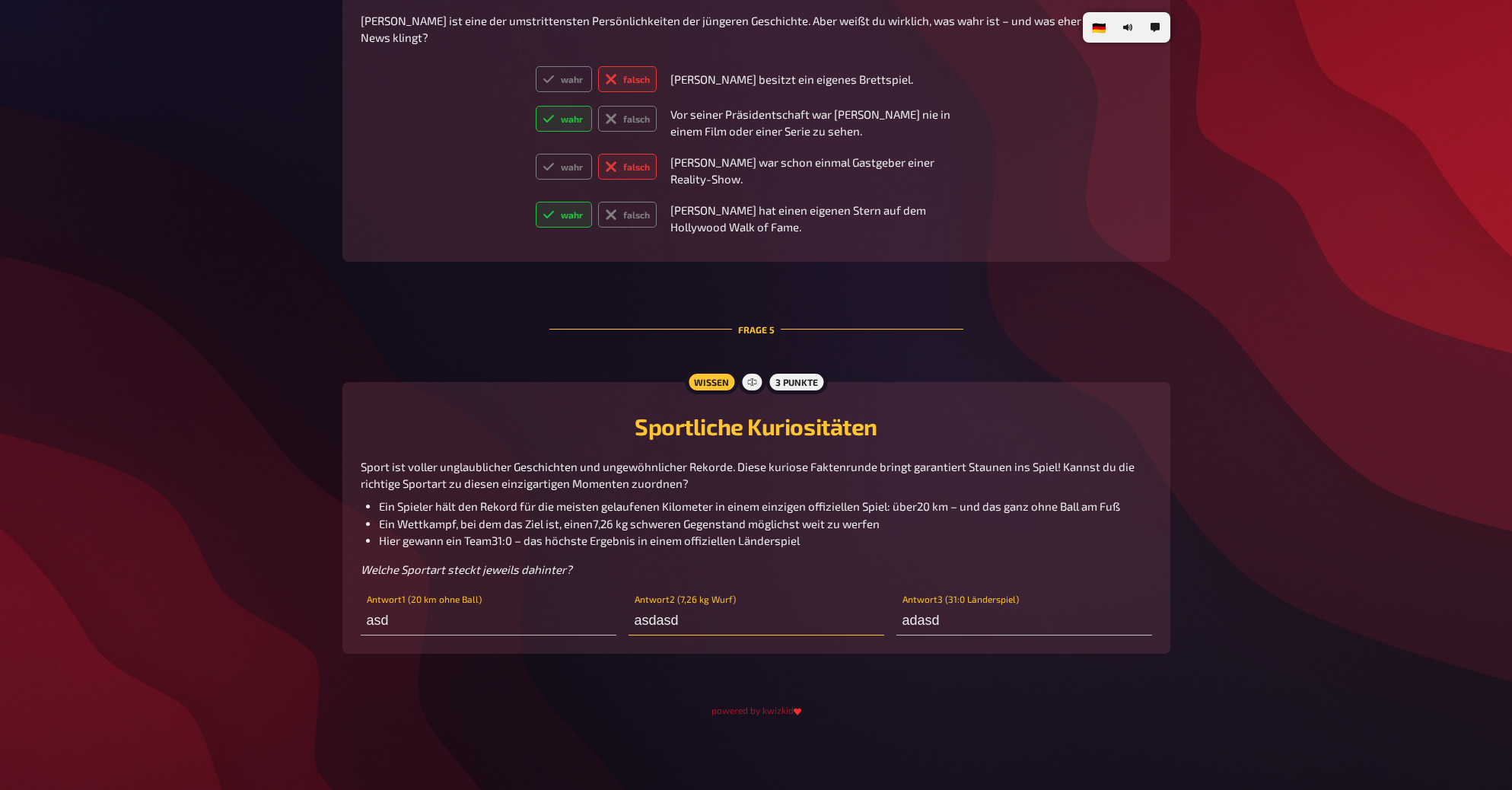
drag, startPoint x: 771, startPoint y: 631, endPoint x: 516, endPoint y: 584, distance: 259.3
click at [516, 584] on div "Sportliche Kuriositäten Sport ist voller unglaublicher Geschichten und ungewöhn…" at bounding box center [756, 518] width 792 height 236
type input "UUUUTE"
click at [348, 479] on div "Wissen 3 Punkte Sportliche Kuriositäten Sport ist voller unglaublicher Geschich…" at bounding box center [757, 518] width 828 height 273
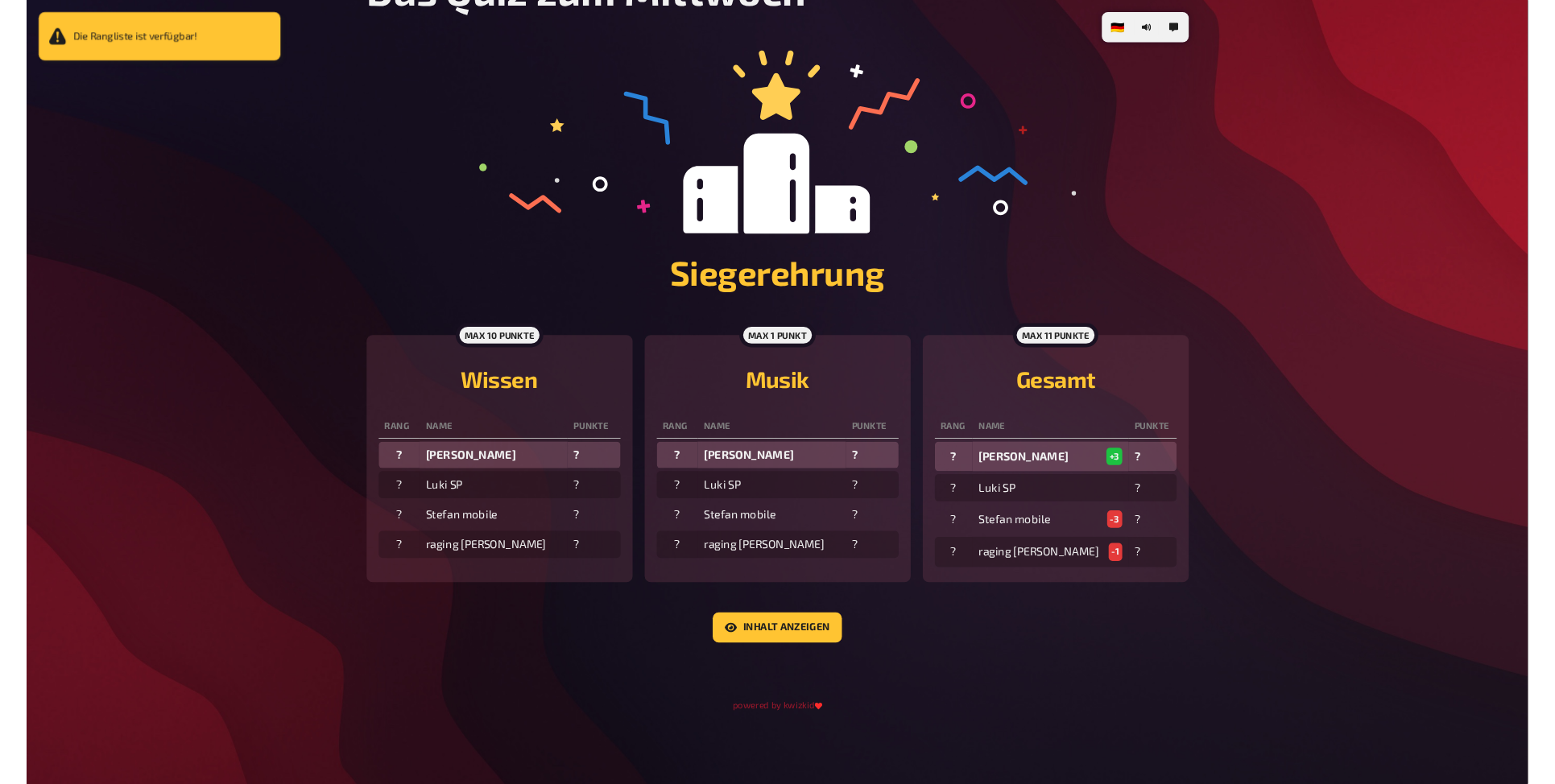
scroll to position [0, 0]
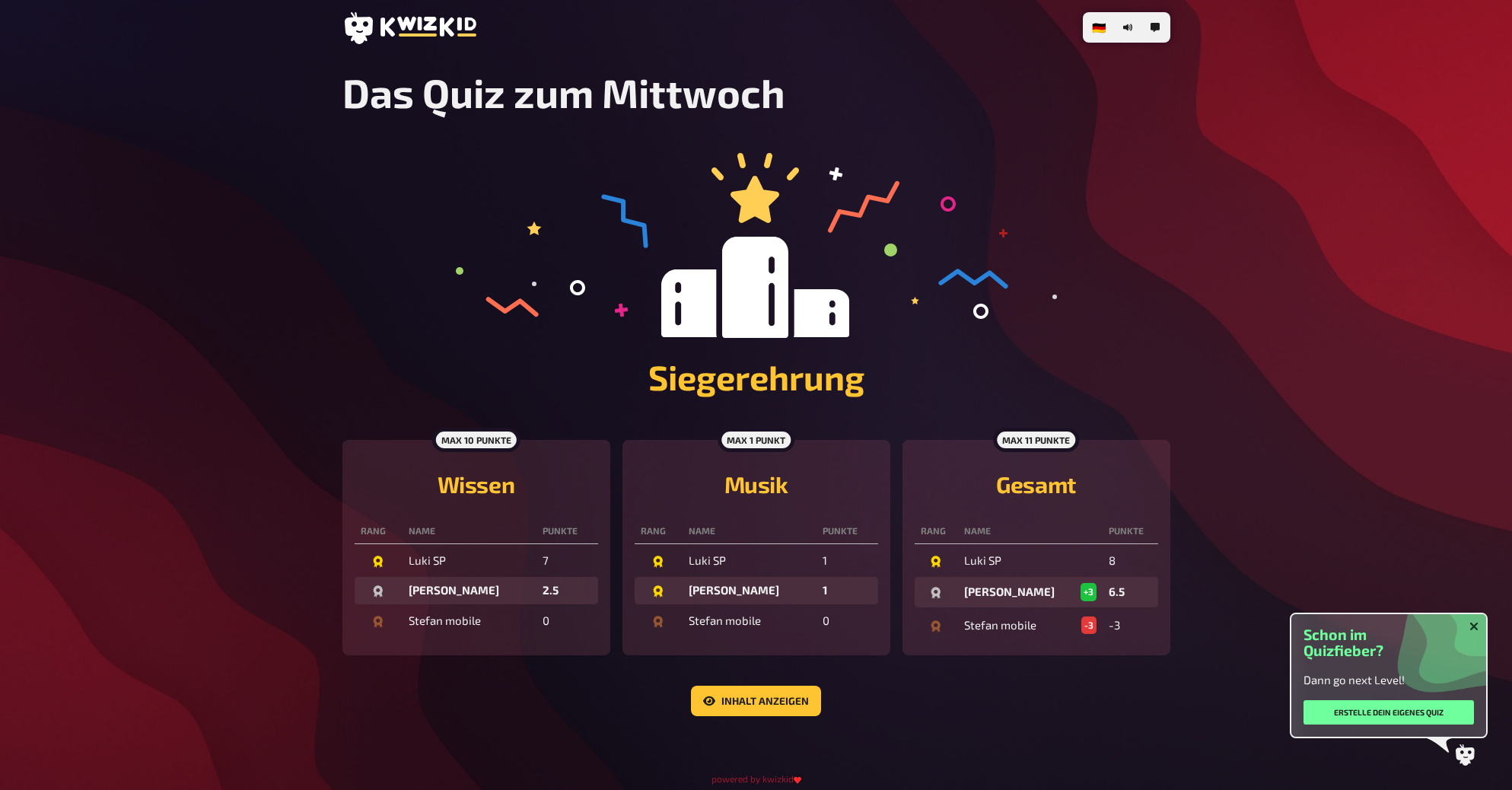
click at [1467, 378] on div "🇩🇪 Deutsch 🇬🇧 English 🇳🇱 Nederlands Das Quiz zum Mittwoch Siegerehrung max 10 P…" at bounding box center [756, 429] width 1512 height 858
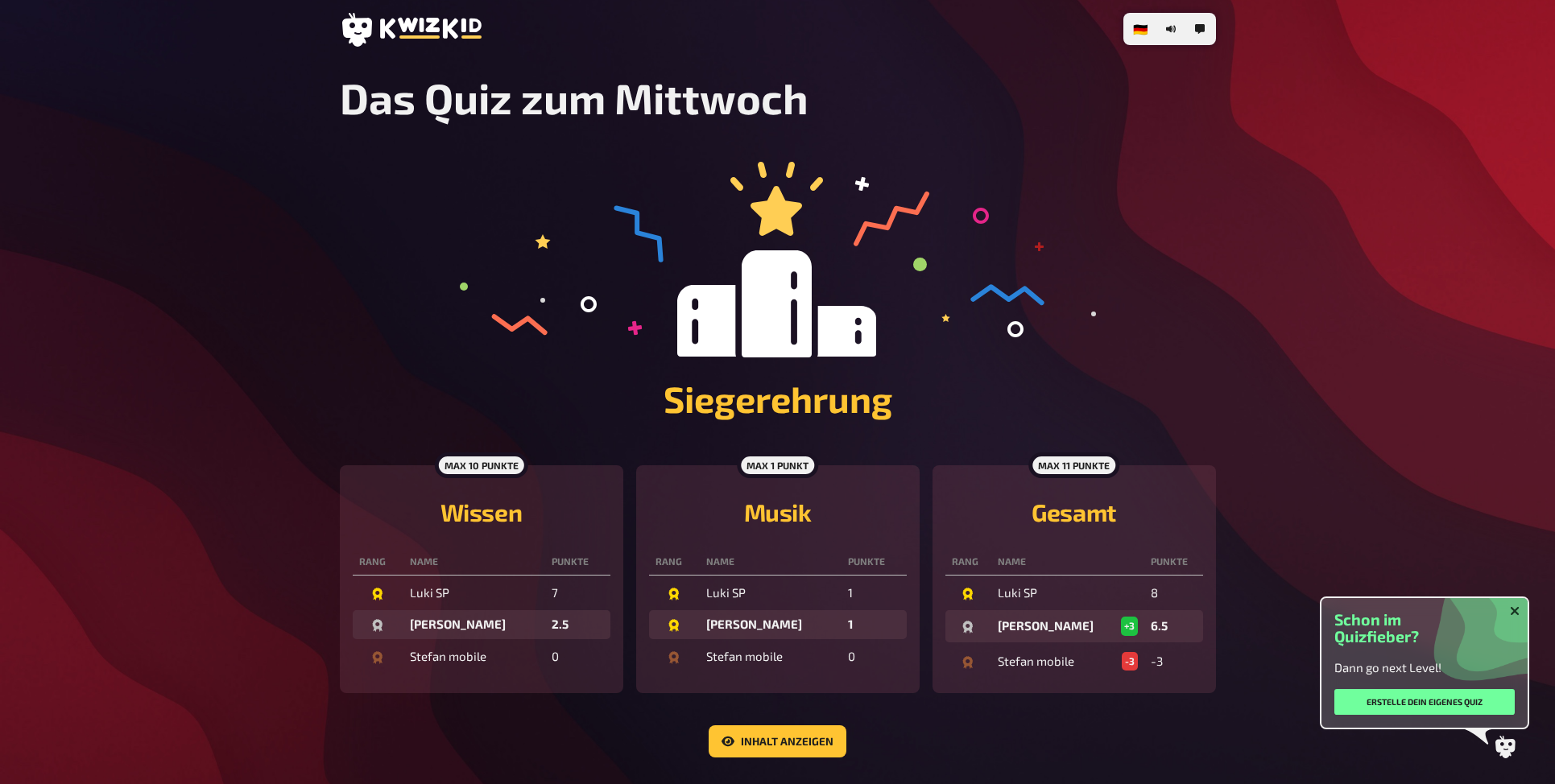
click at [1231, 304] on div "🇩🇪 Deutsch 🇬🇧 English 🇳🇱 Nederlands Das Quiz zum Mittwoch Siegerehrung max 10 P…" at bounding box center [778, 453] width 1555 height 908
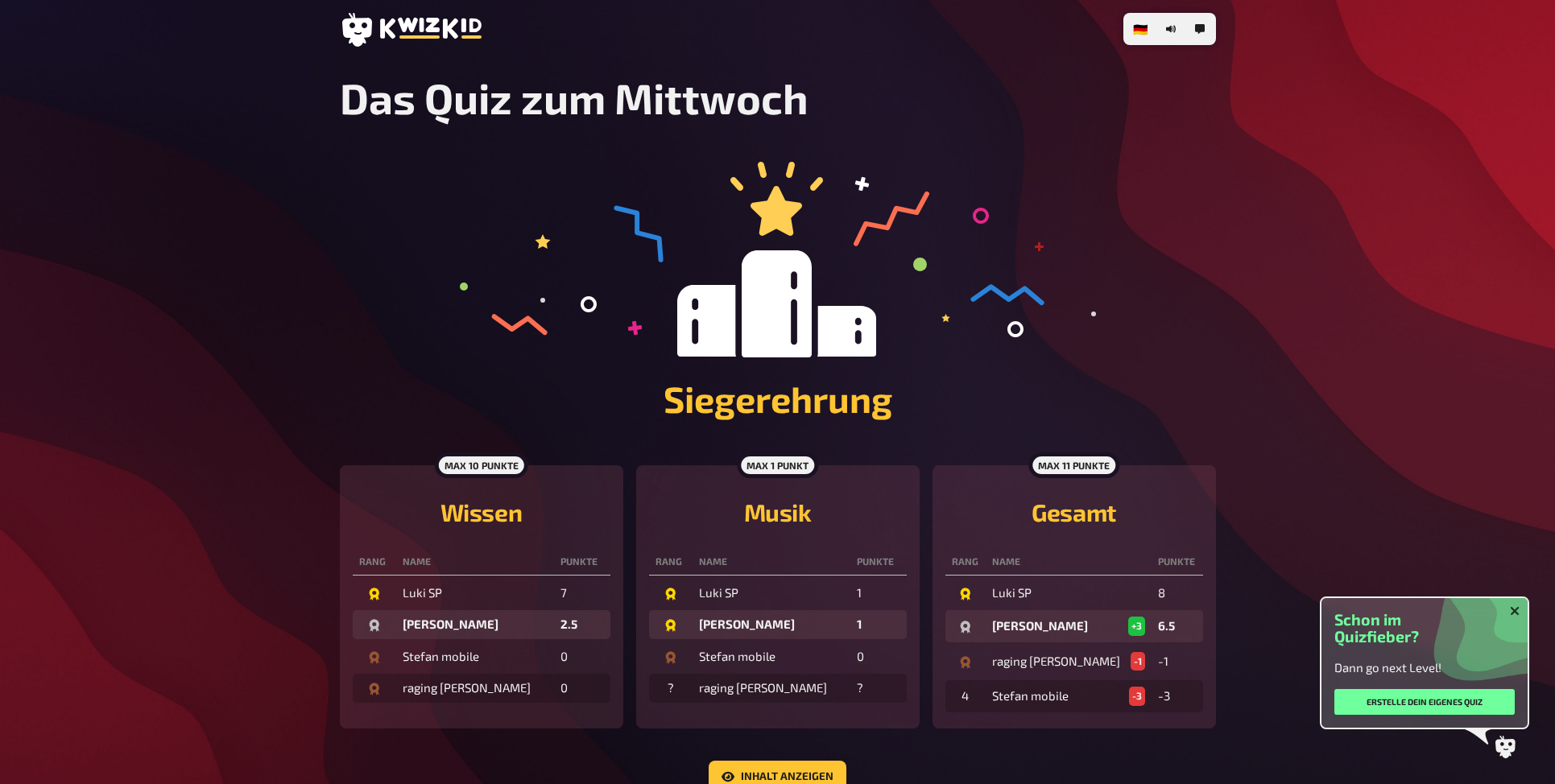
click at [1301, 297] on div "🇩🇪 Deutsch 🇬🇧 English 🇳🇱 Nederlands Das Quiz zum [DATE] Siegerehrung max 10 Pun…" at bounding box center [778, 472] width 1555 height 944
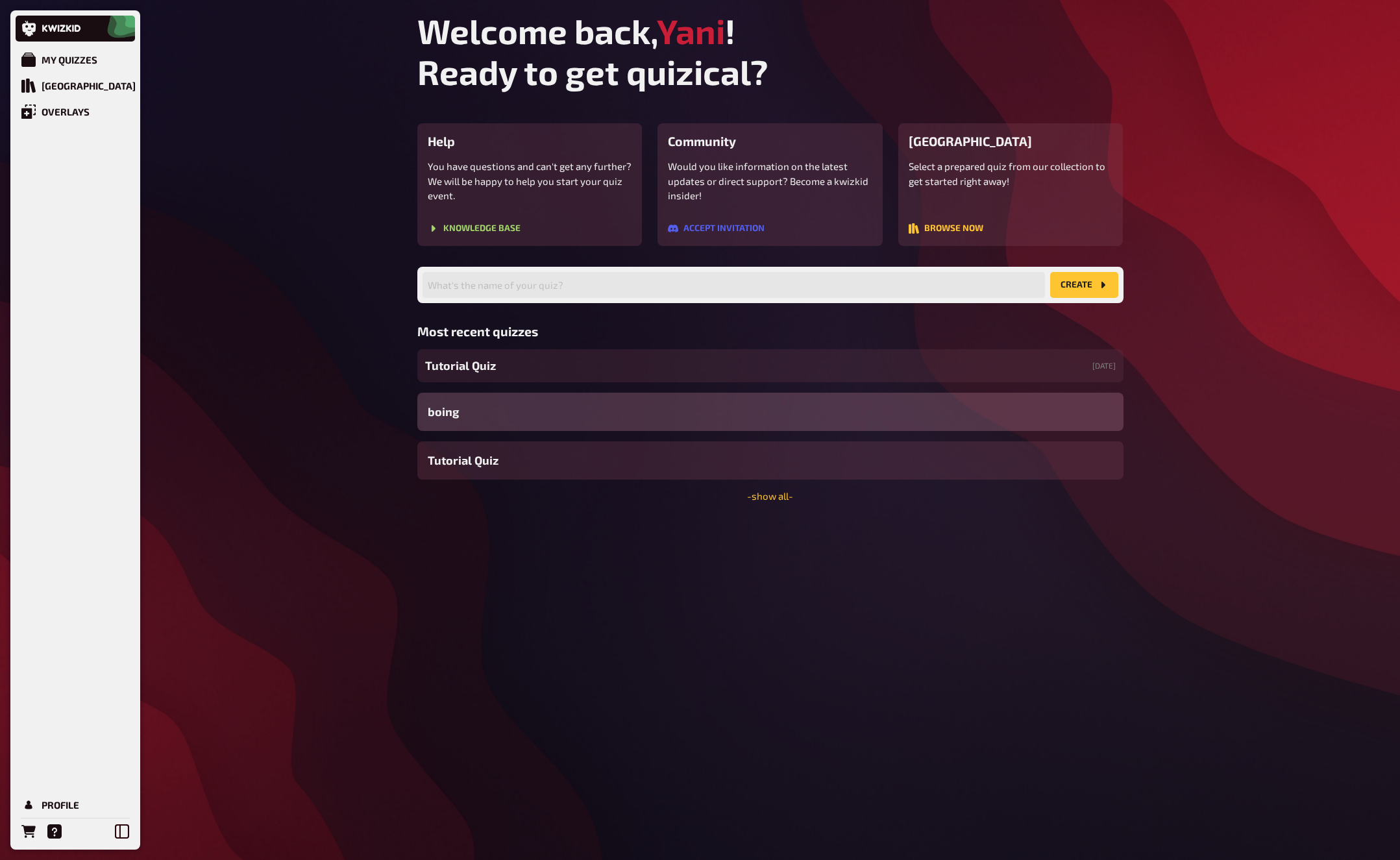
click at [562, 366] on div "Tutorial Quiz [DATE]" at bounding box center [770, 366] width 706 height 33
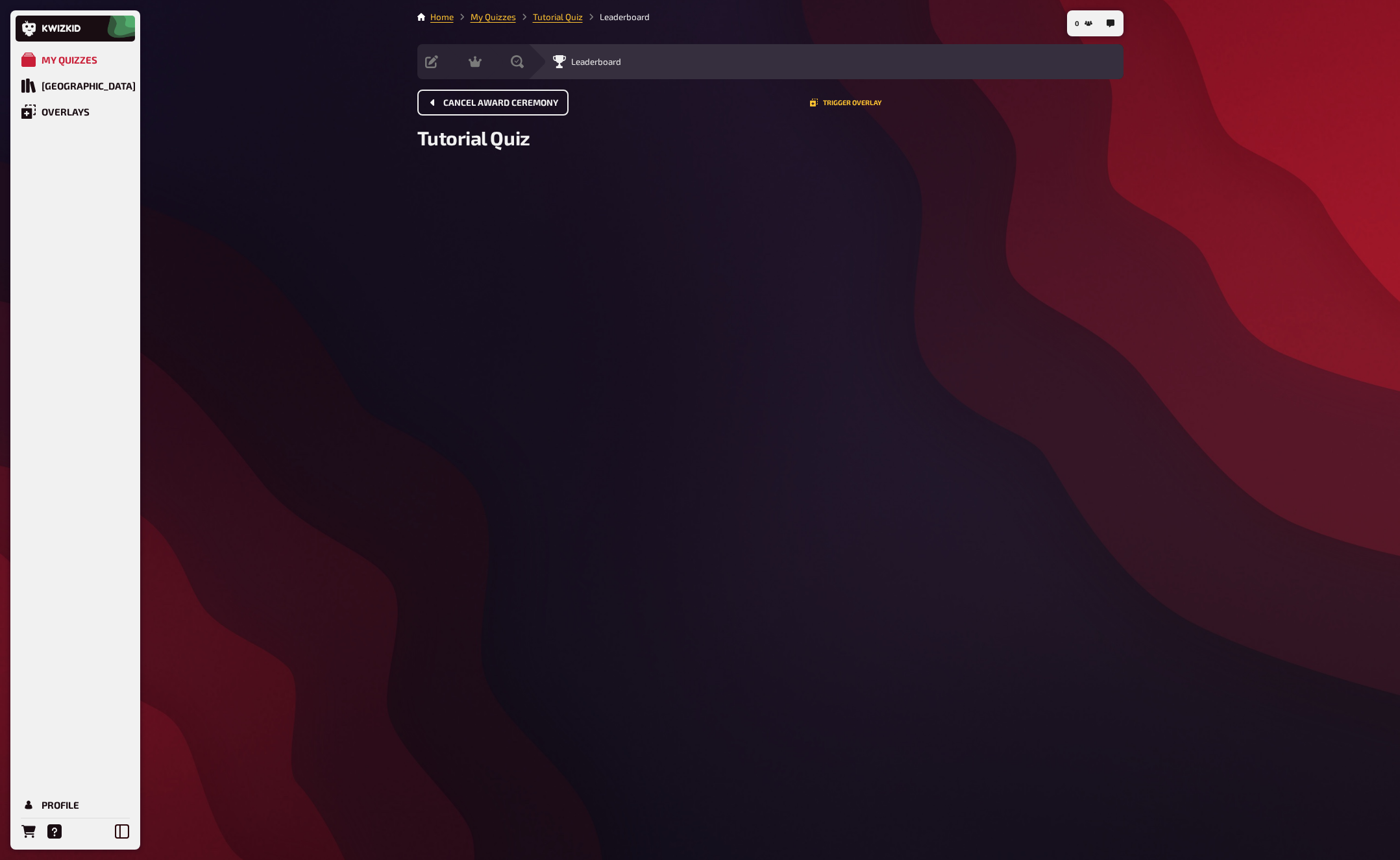
click at [467, 101] on span "Cancel award ceremony" at bounding box center [501, 103] width 115 height 9
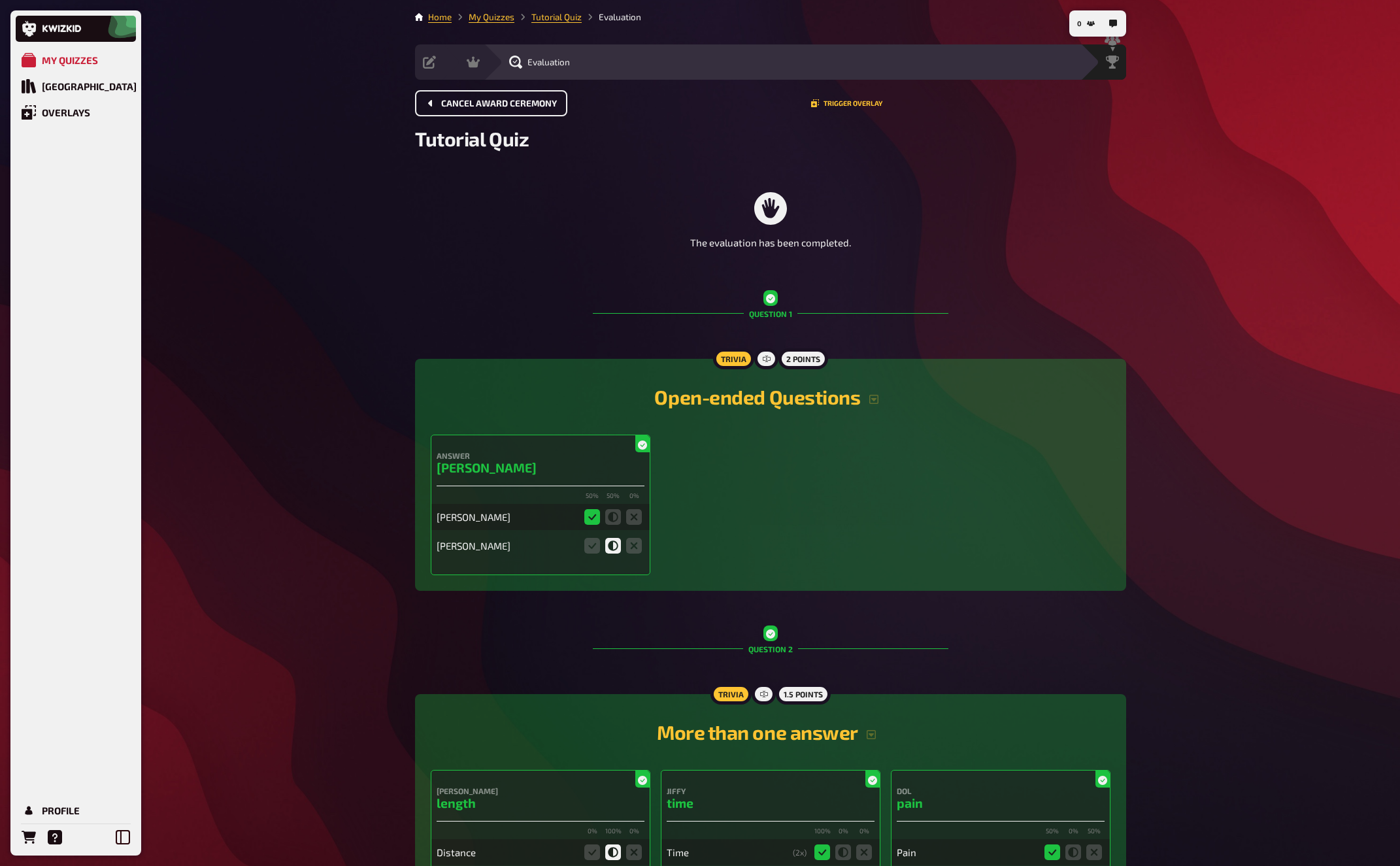
click at [470, 101] on span "Cancel award ceremony" at bounding box center [499, 104] width 116 height 9
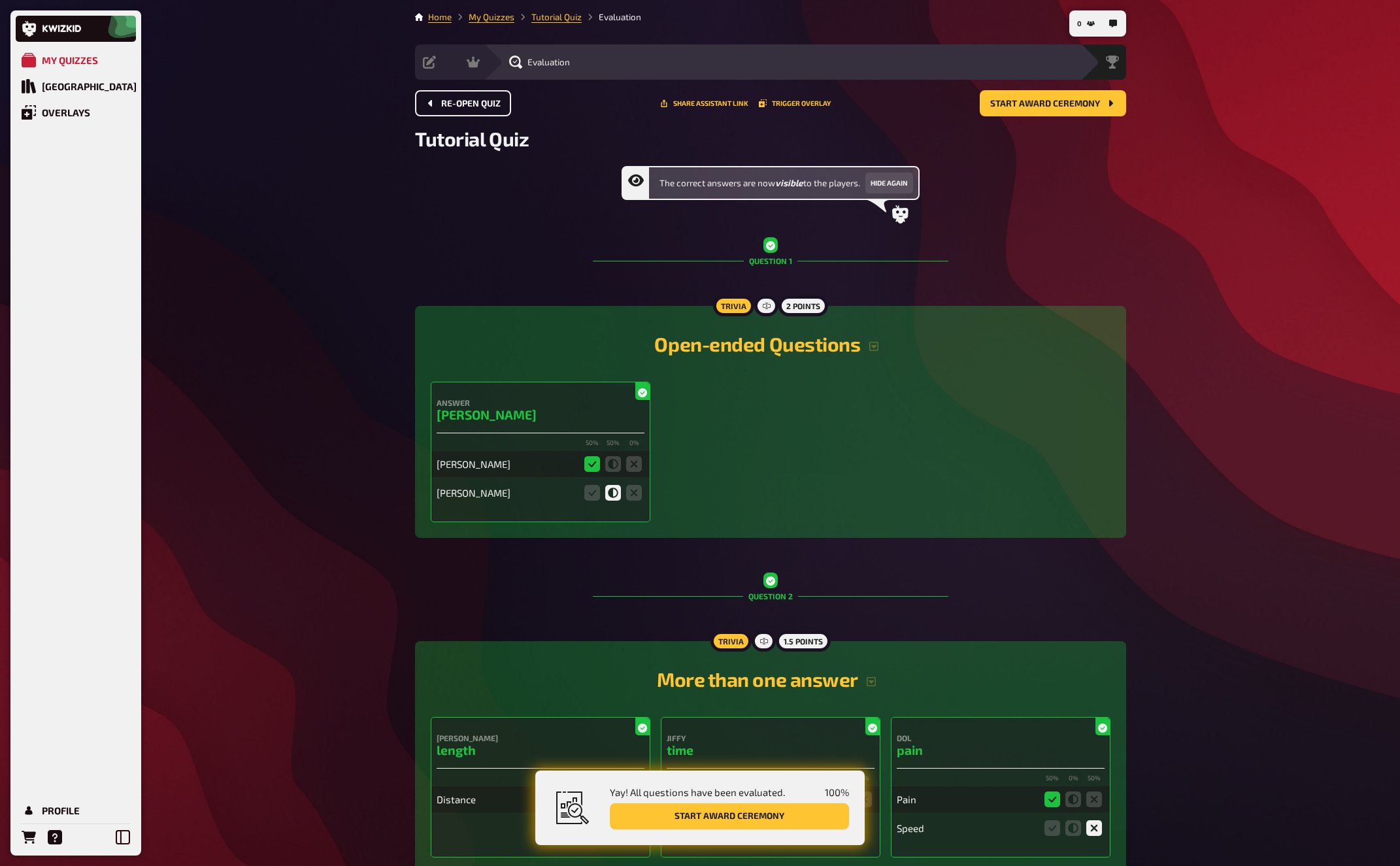
click at [470, 101] on span "Re-open Quiz" at bounding box center [470, 104] width 59 height 9
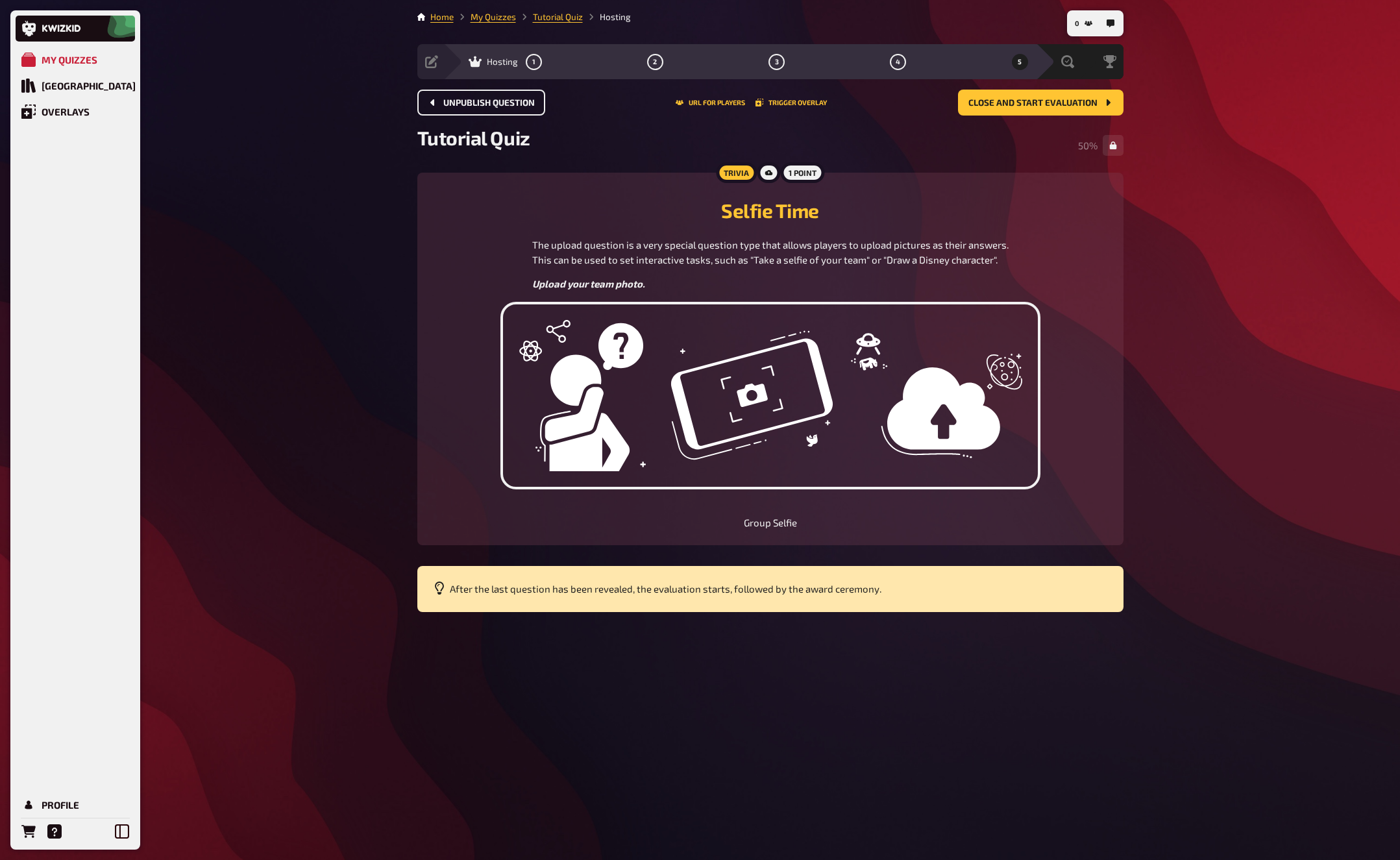
click at [467, 101] on span "Unpublish question" at bounding box center [489, 103] width 91 height 9
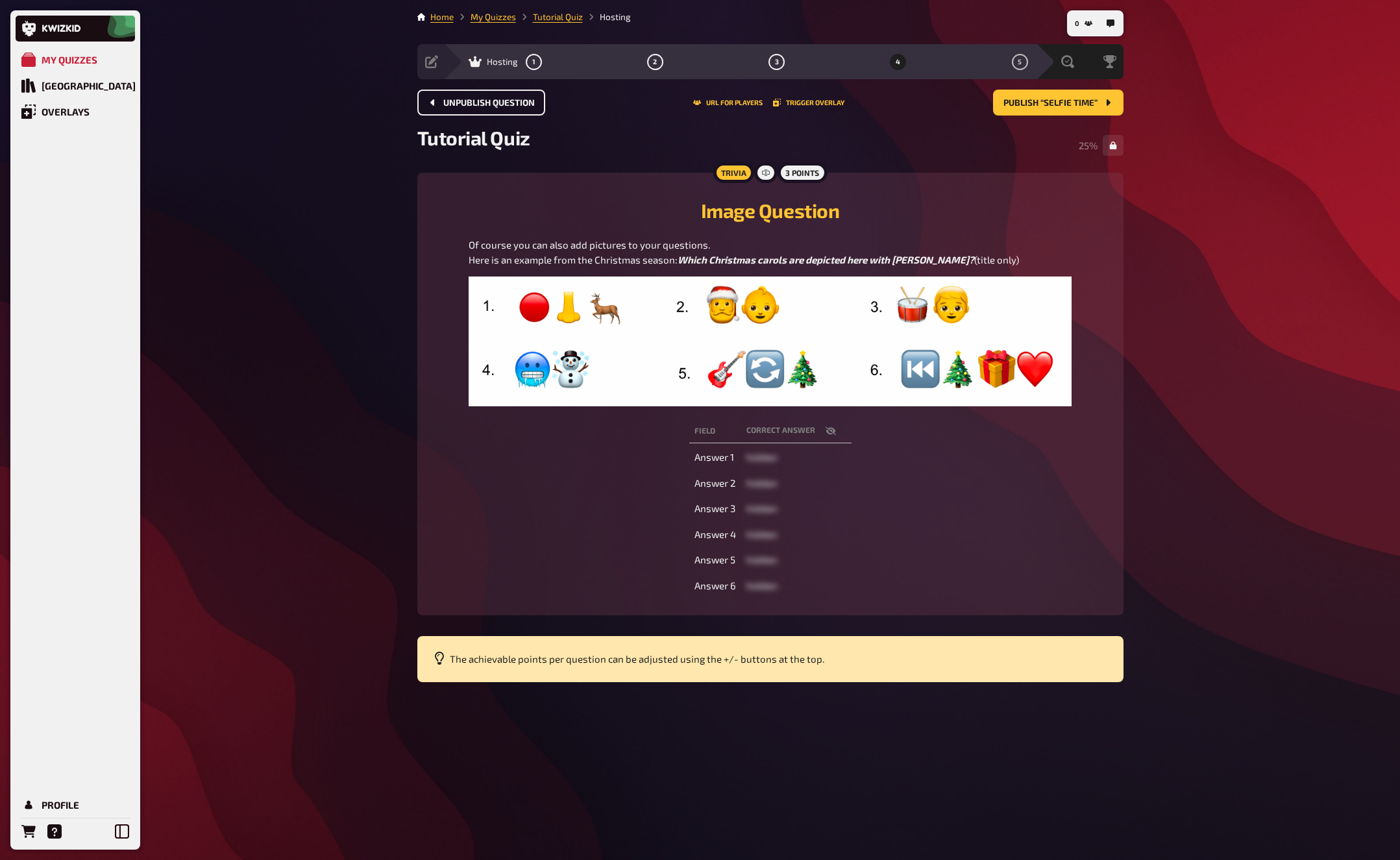
click at [467, 101] on span "Unpublish question" at bounding box center [489, 103] width 91 height 9
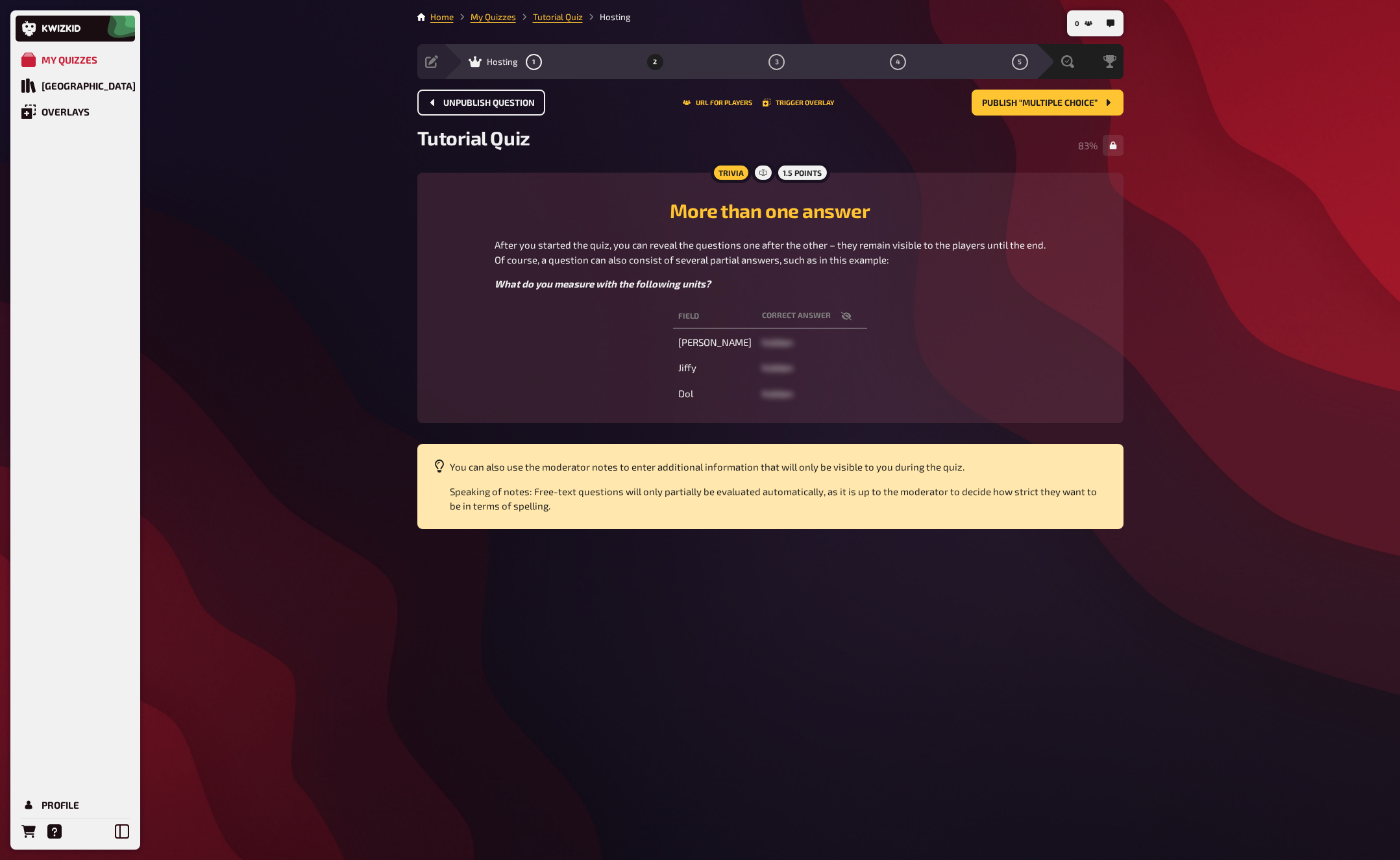
click at [467, 101] on span "Unpublish question" at bounding box center [489, 103] width 91 height 9
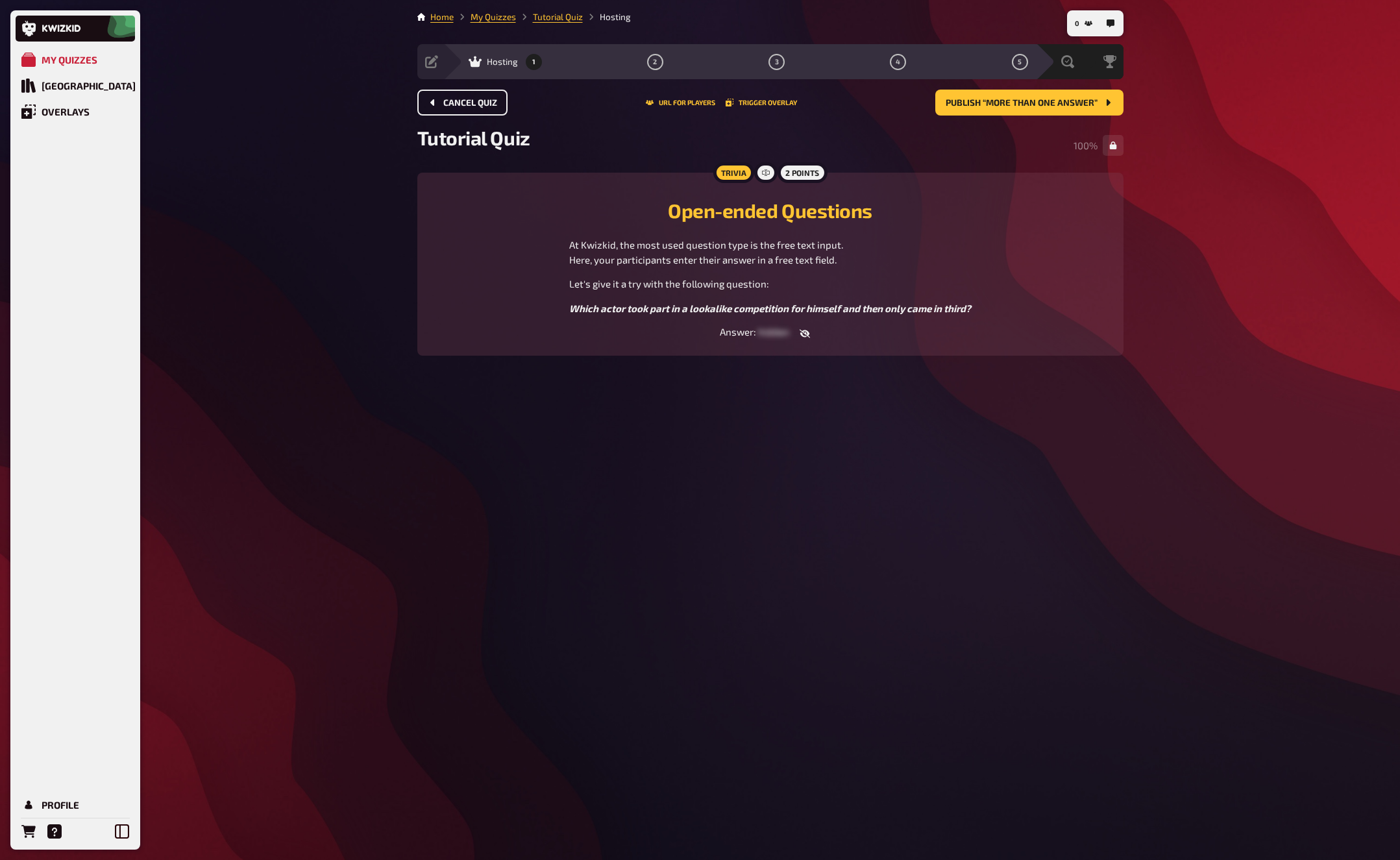
click at [467, 101] on span "Cancel Quiz" at bounding box center [470, 103] width 54 height 9
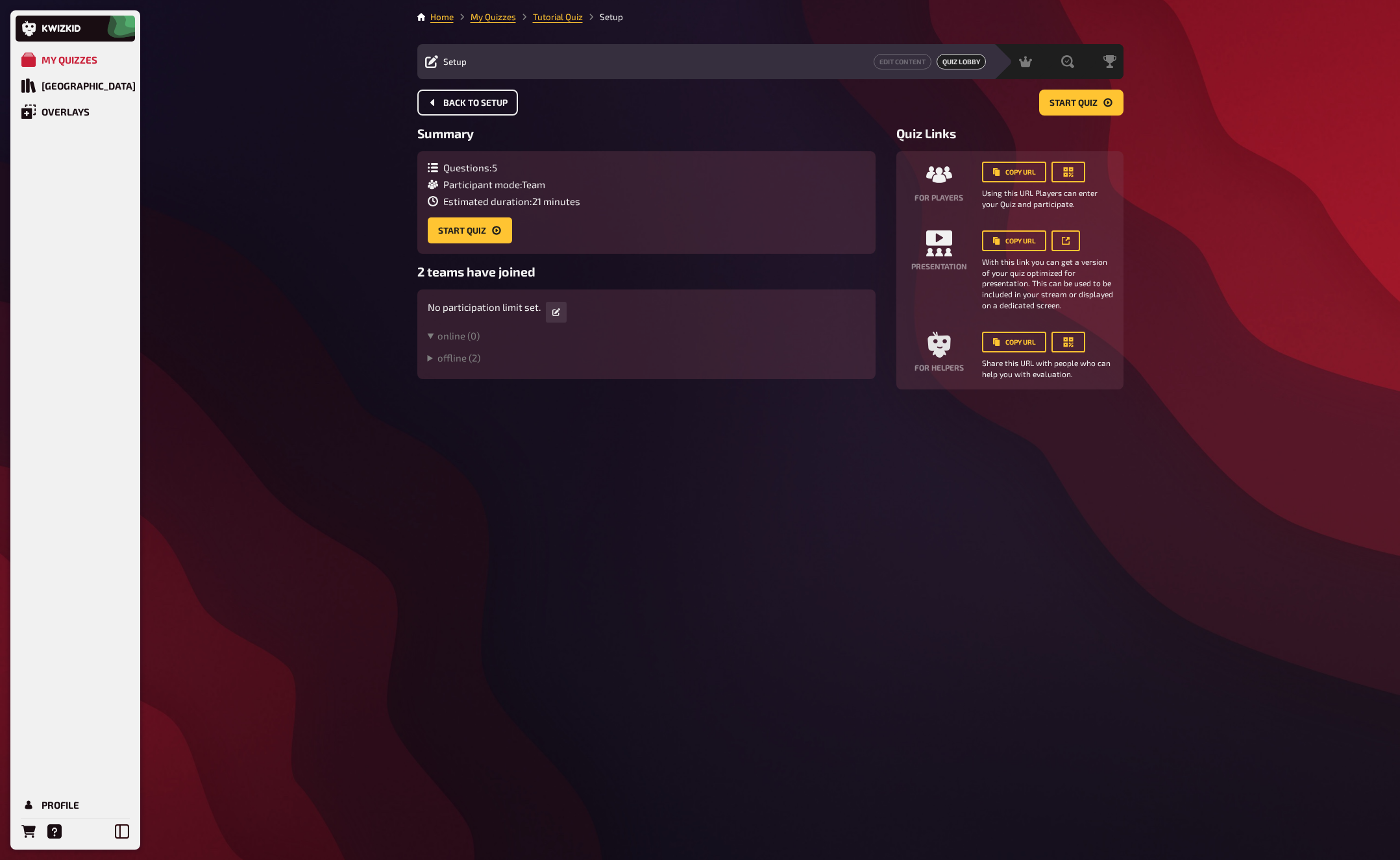
click at [467, 101] on span "Back to setup" at bounding box center [476, 103] width 64 height 9
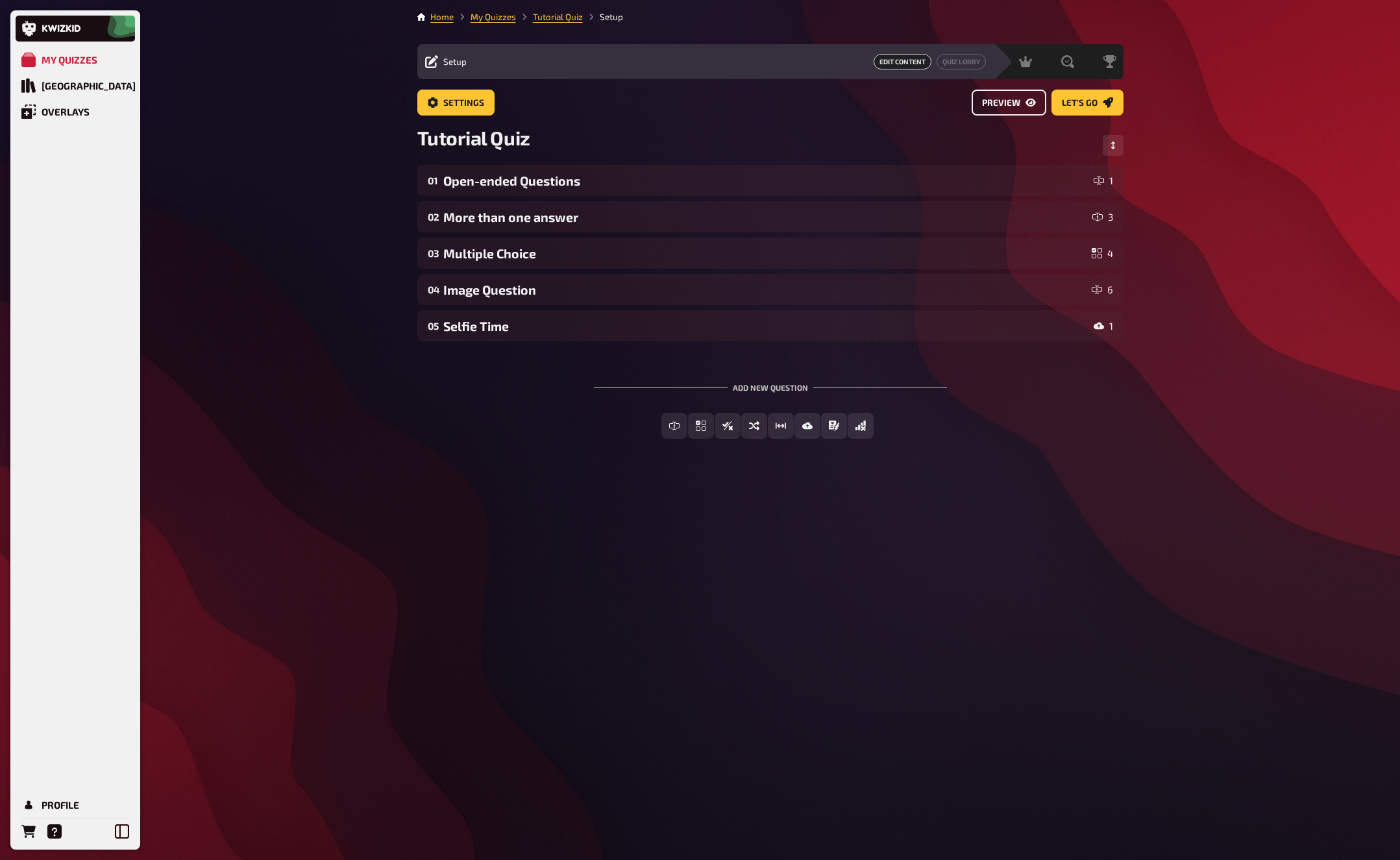
click at [1010, 102] on span "Preview" at bounding box center [1001, 103] width 39 height 9
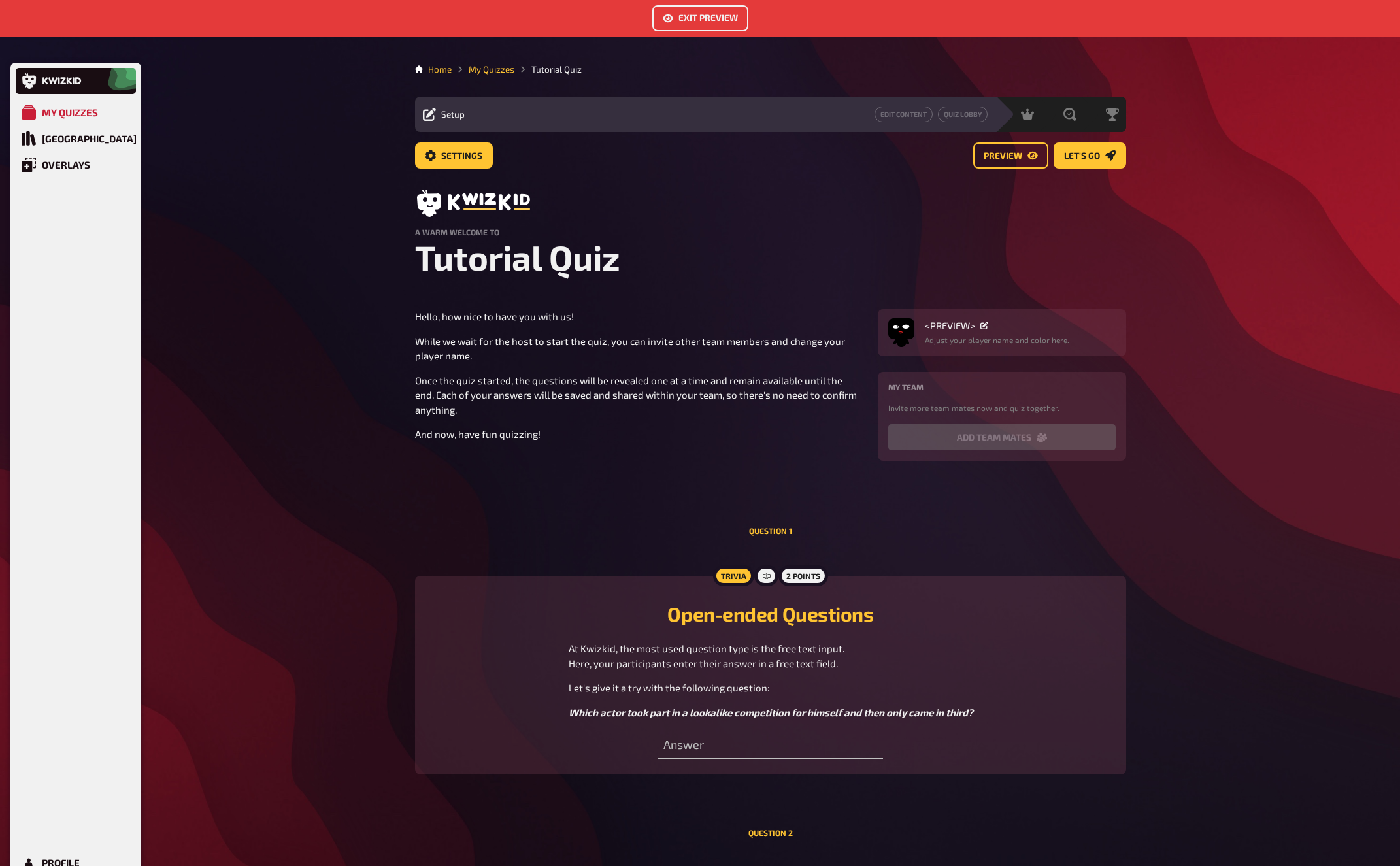
click at [741, 25] on button "Exit Preview" at bounding box center [700, 18] width 96 height 26
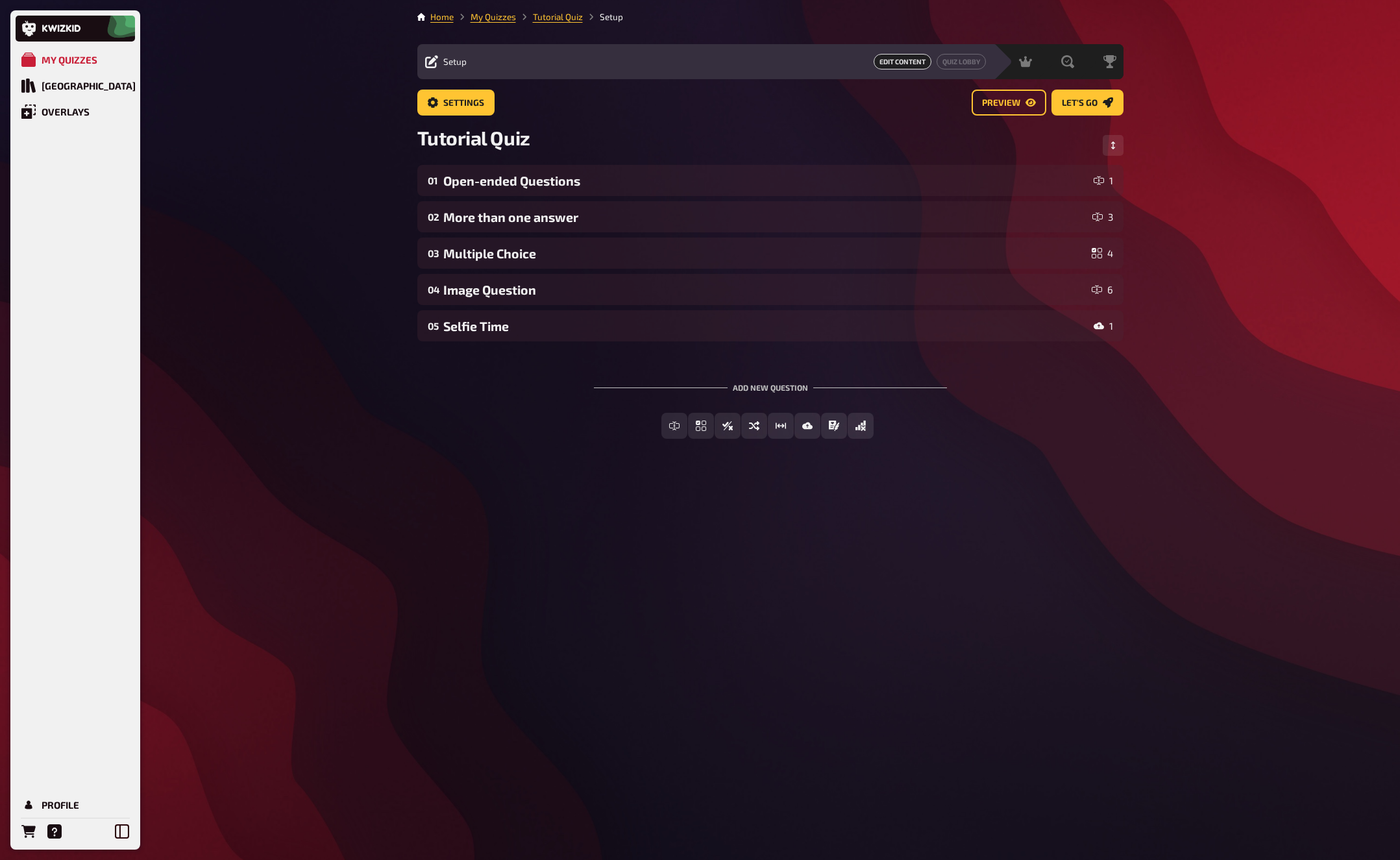
click at [543, 549] on div "Home My Quizzes Tutorial Quiz Setup Setup Edit Content Quiz Lobby Hosting undef…" at bounding box center [770, 430] width 727 height 860
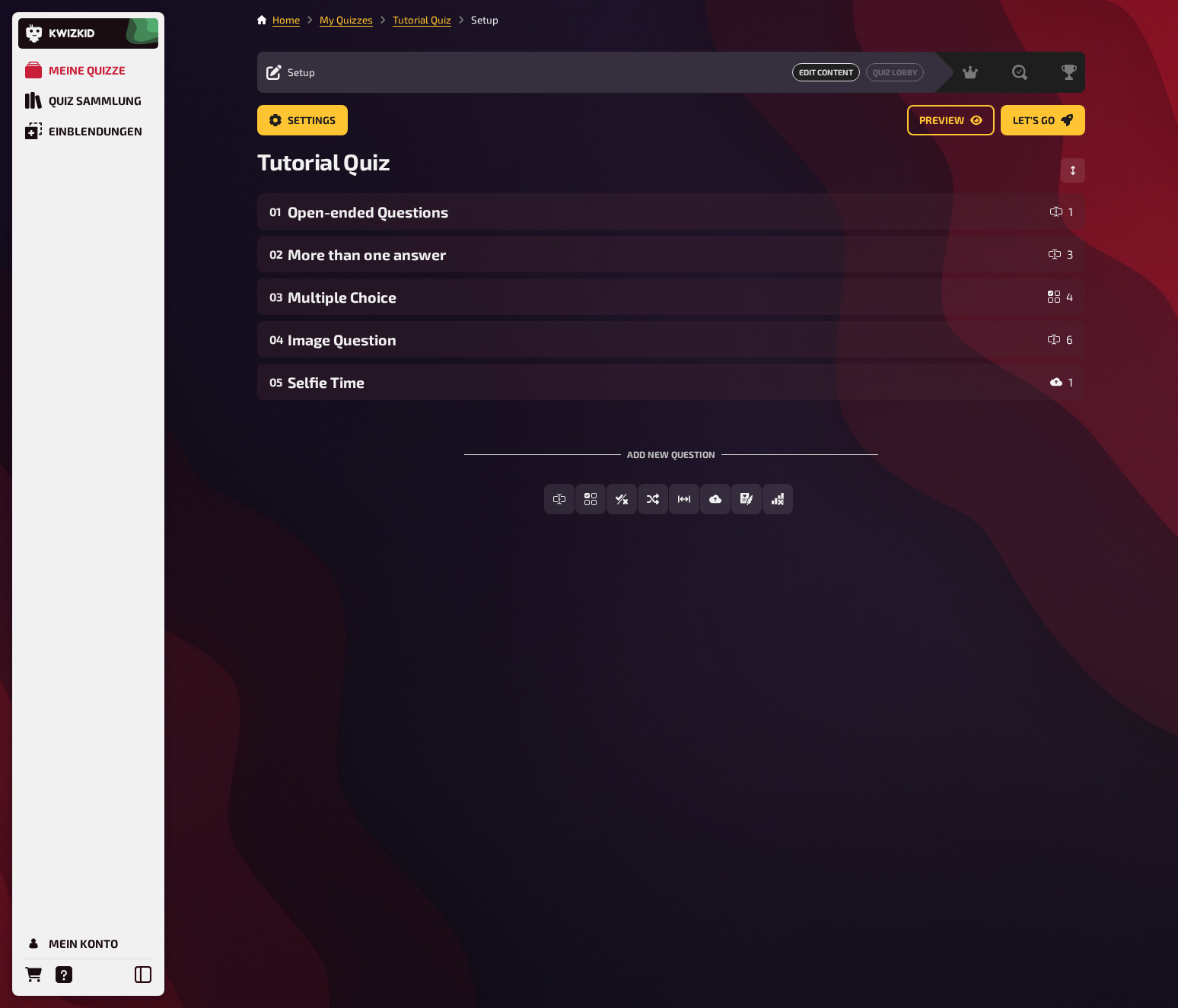
click at [266, 510] on div "Free Text Input Multiple Choice True / False Sorting Question Estimation Questi…" at bounding box center [671, 498] width 828 height 30
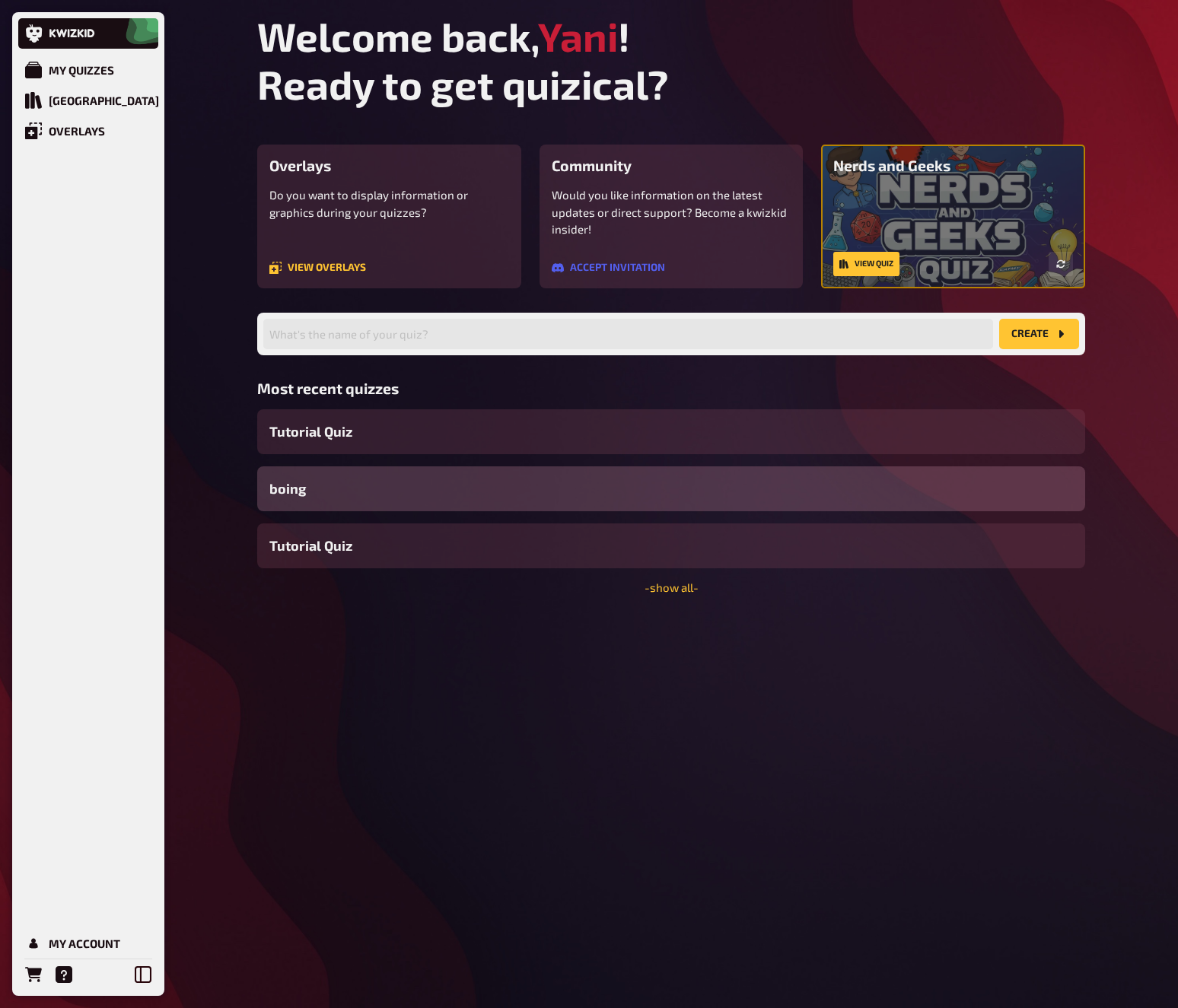
click at [617, 818] on div "Welcome back, [PERSON_NAME] ! Ready to get quizical? Overlays Do you want to di…" at bounding box center [671, 504] width 853 height 1008
